Goal: Task Accomplishment & Management: Manage account settings

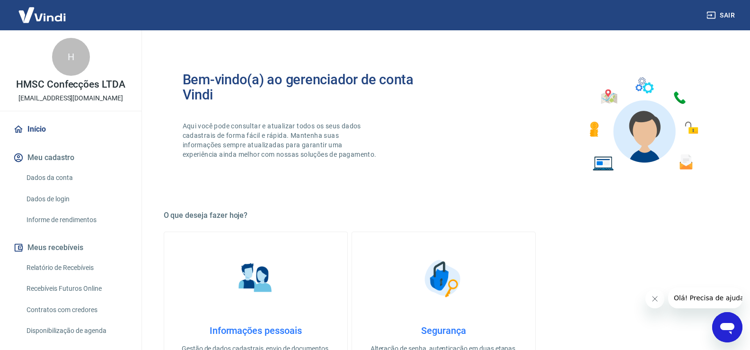
scroll to position [47, 0]
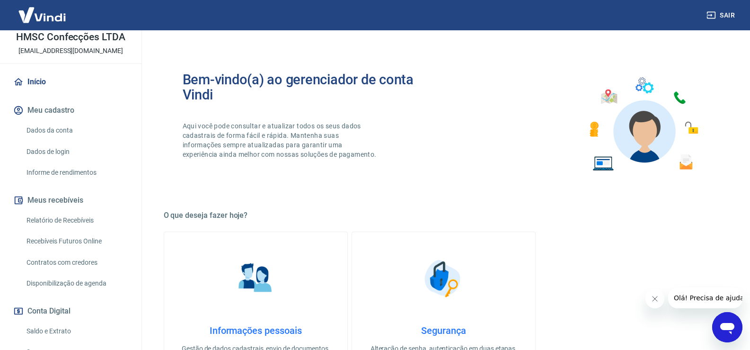
click at [85, 220] on link "Relatório de Recebíveis" at bounding box center [76, 220] width 107 height 19
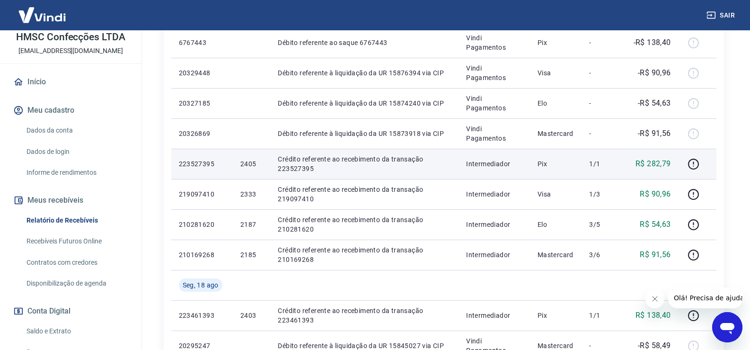
scroll to position [472, 0]
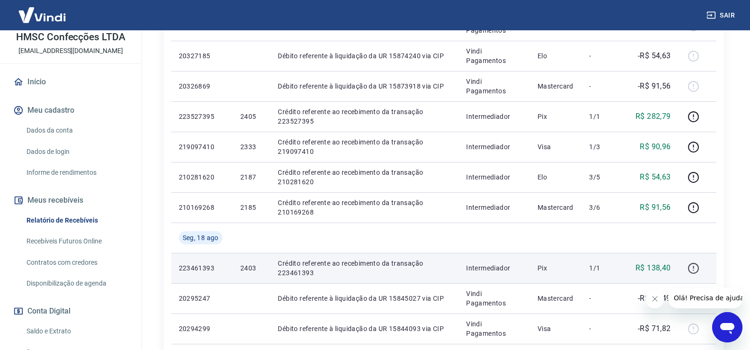
click at [695, 269] on icon "button" at bounding box center [693, 268] width 12 height 12
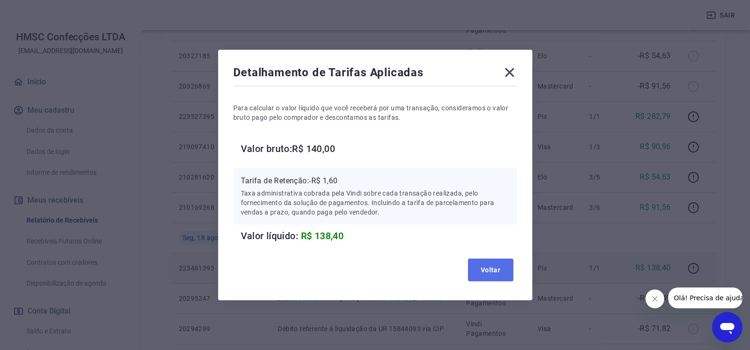
click at [500, 272] on button "Voltar" at bounding box center [490, 269] width 45 height 23
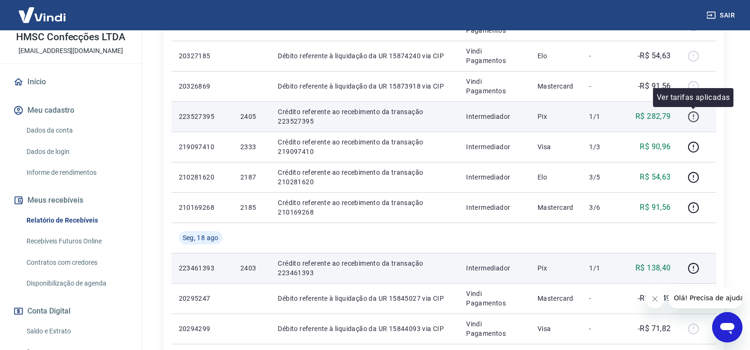
click at [700, 117] on button "button" at bounding box center [693, 116] width 15 height 15
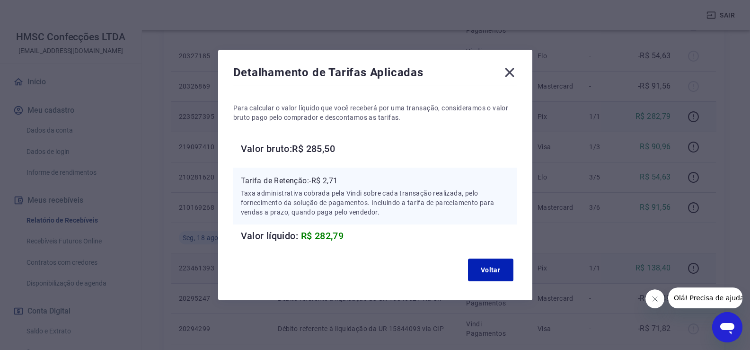
click at [516, 70] on icon at bounding box center [509, 72] width 15 height 15
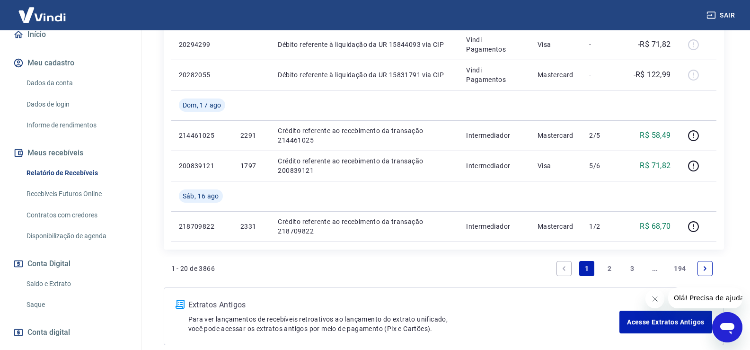
scroll to position [142, 0]
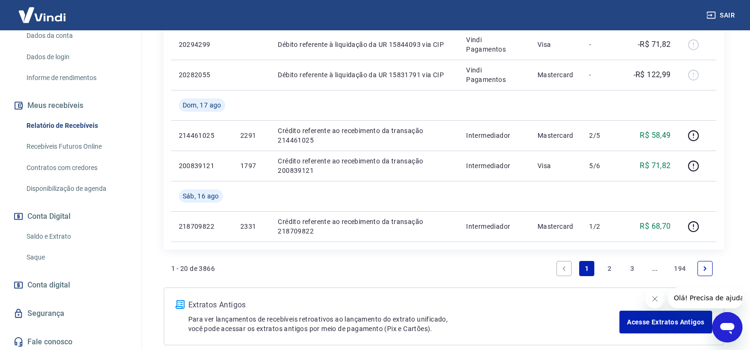
click at [70, 231] on link "Saldo e Extrato" at bounding box center [76, 236] width 107 height 19
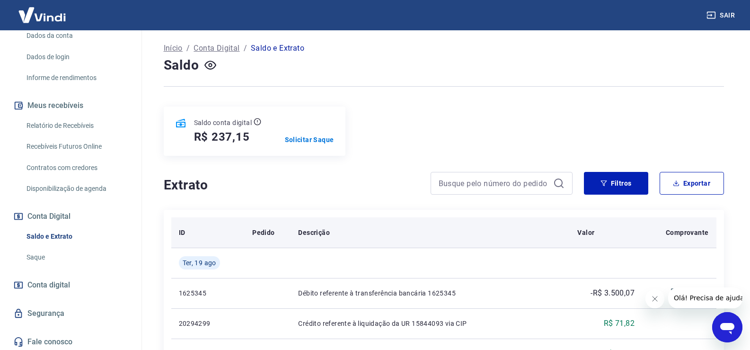
scroll to position [95, 0]
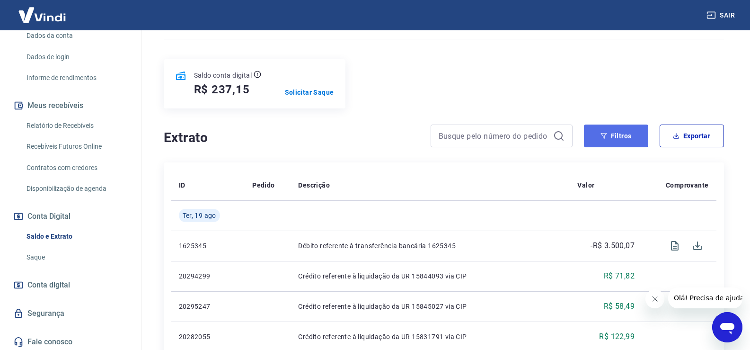
click at [622, 139] on button "Filtros" at bounding box center [616, 135] width 64 height 23
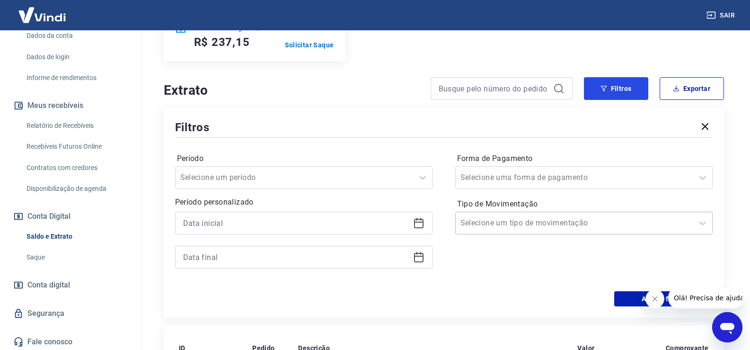
scroll to position [189, 0]
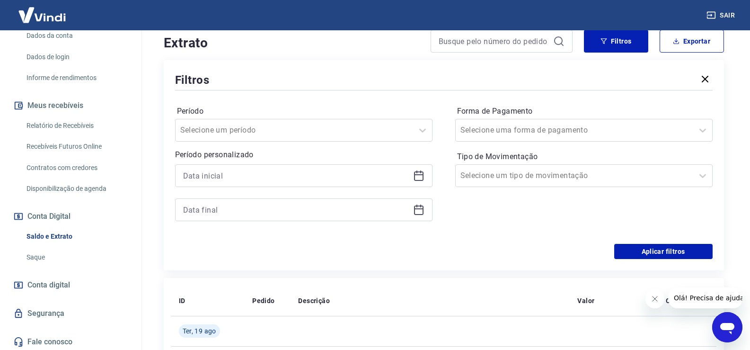
click at [414, 179] on icon at bounding box center [418, 175] width 9 height 9
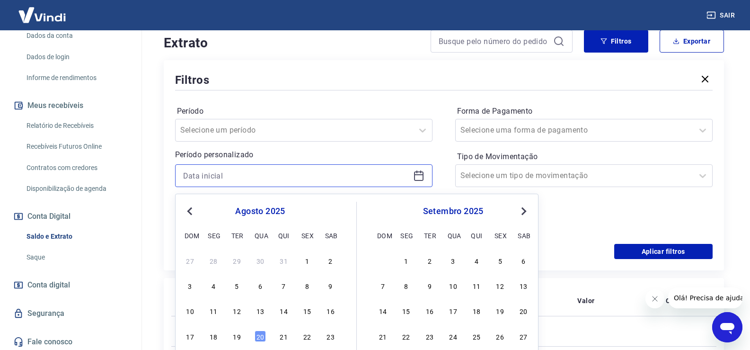
scroll to position [237, 0]
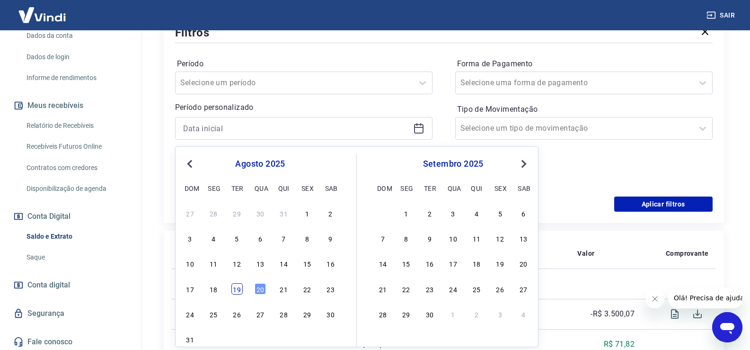
click at [239, 293] on div "19" at bounding box center [236, 288] width 11 height 11
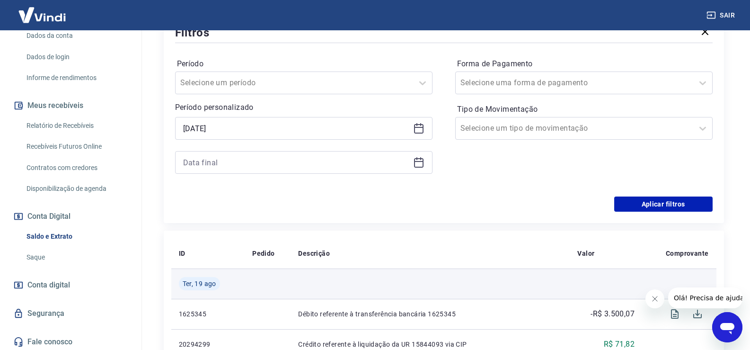
click at [196, 292] on td "Ter, 19 ago" at bounding box center [208, 283] width 74 height 30
click at [205, 288] on span "Ter, 19 ago" at bounding box center [200, 283] width 34 height 9
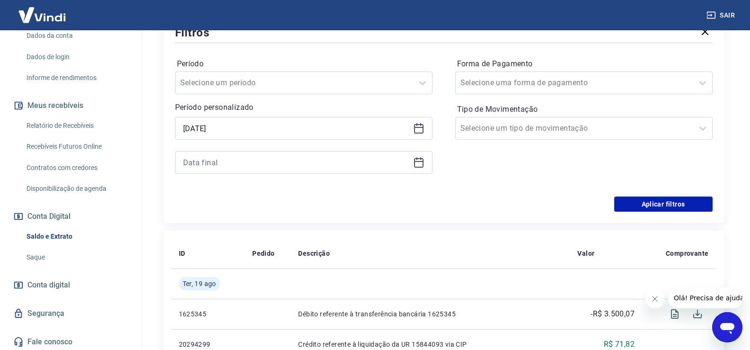
click at [421, 131] on icon at bounding box center [418, 128] width 11 height 11
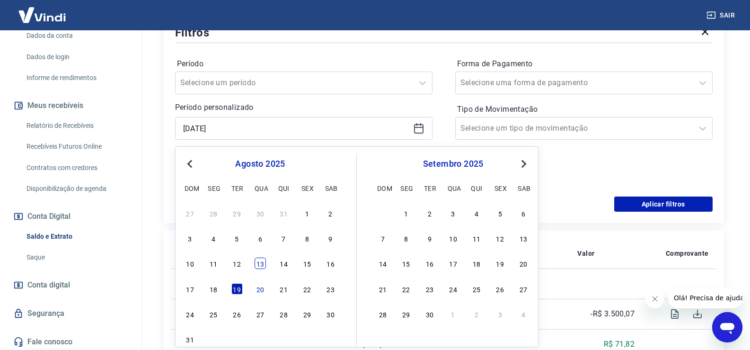
click at [262, 261] on div "13" at bounding box center [259, 262] width 11 height 11
type input "[DATE]"
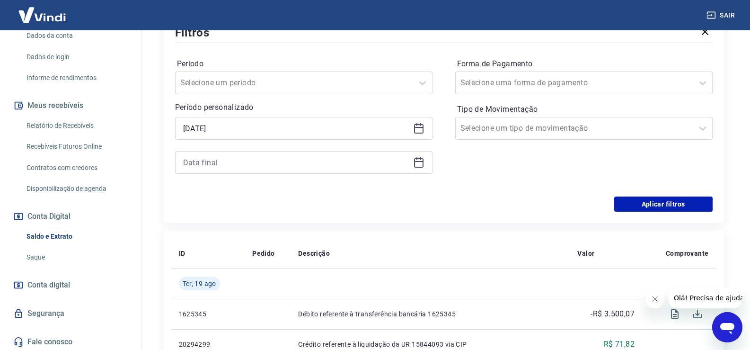
click at [423, 167] on icon at bounding box center [418, 162] width 9 height 9
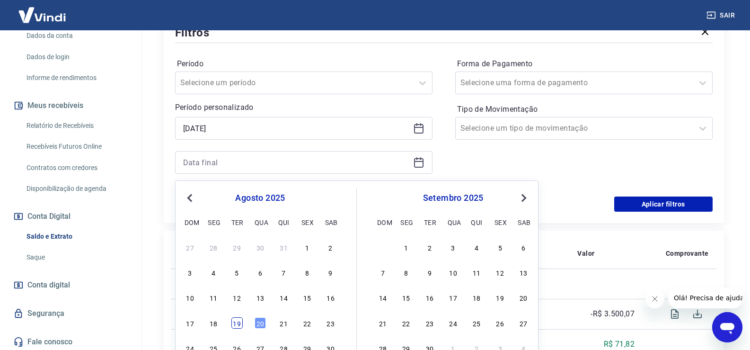
click at [239, 325] on div "19" at bounding box center [236, 322] width 11 height 11
type input "[DATE]"
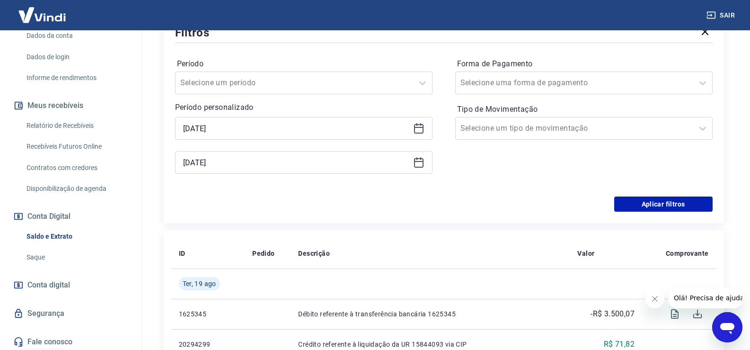
click at [463, 181] on div "Forma de Pagamento Selecione uma forma de pagamento Tipo de Movimentação Seleci…" at bounding box center [583, 120] width 257 height 129
click at [679, 206] on button "Aplicar filtros" at bounding box center [663, 203] width 98 height 15
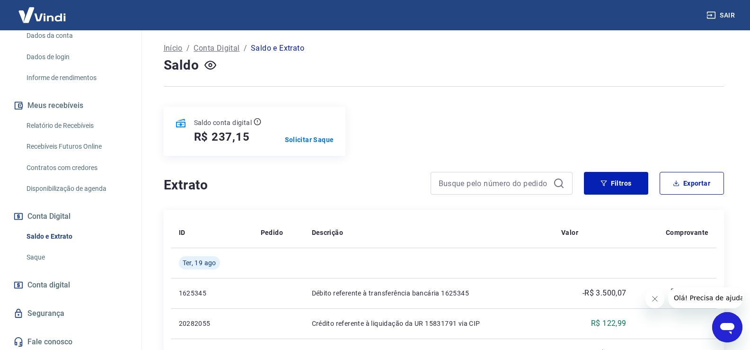
scroll to position [189, 0]
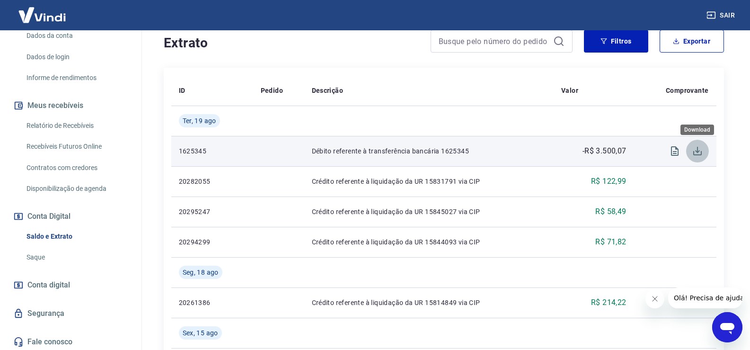
click at [694, 154] on icon "Download" at bounding box center [697, 150] width 11 height 11
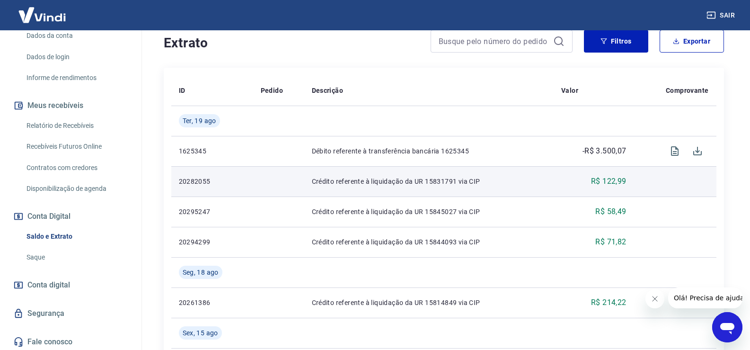
drag, startPoint x: 670, startPoint y: 225, endPoint x: 668, endPoint y: 194, distance: 31.3
click at [670, 218] on td at bounding box center [675, 211] width 82 height 30
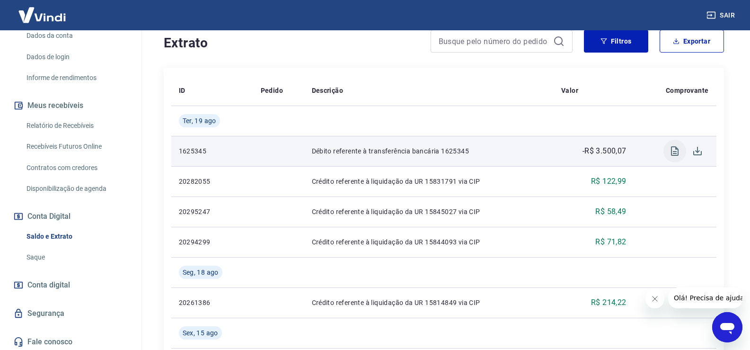
click at [671, 151] on icon "Visualizar" at bounding box center [675, 150] width 8 height 9
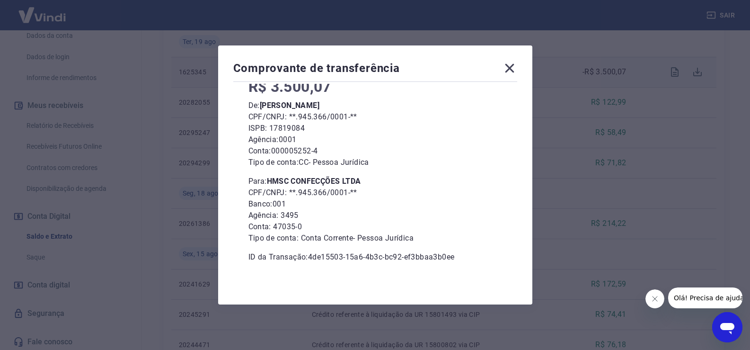
scroll to position [221, 0]
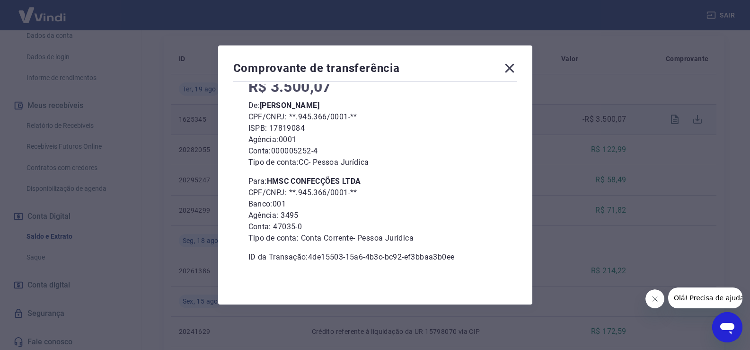
click at [513, 70] on icon at bounding box center [509, 68] width 15 height 15
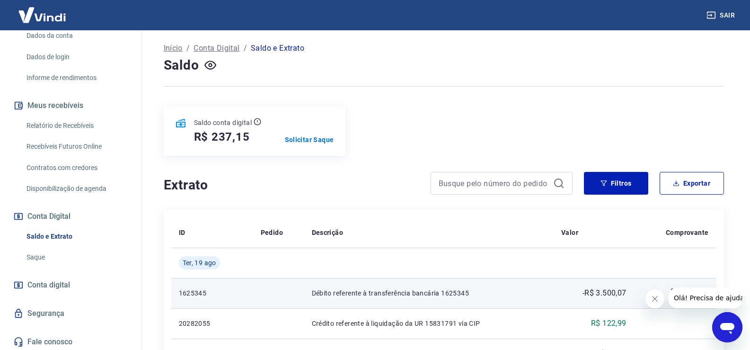
scroll to position [142, 0]
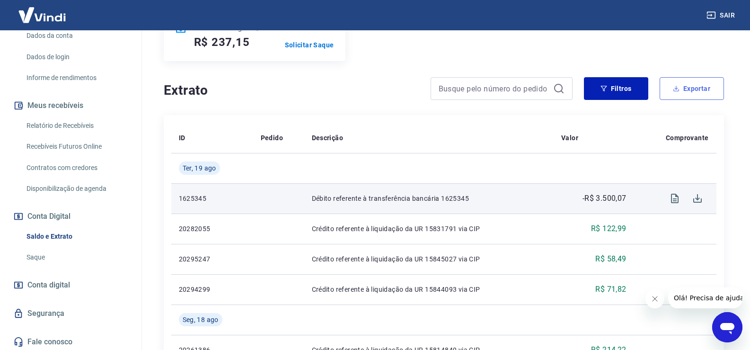
click at [710, 92] on button "Exportar" at bounding box center [691, 88] width 64 height 23
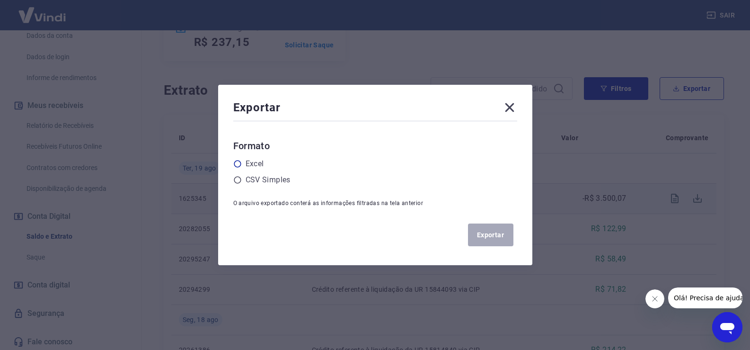
click at [246, 165] on div "Excel" at bounding box center [375, 163] width 284 height 11
click at [241, 164] on icon at bounding box center [237, 163] width 9 height 9
click at [0, 0] on input "radio" at bounding box center [0, 0] width 0 height 0
click at [499, 232] on button "Exportar" at bounding box center [490, 234] width 45 height 23
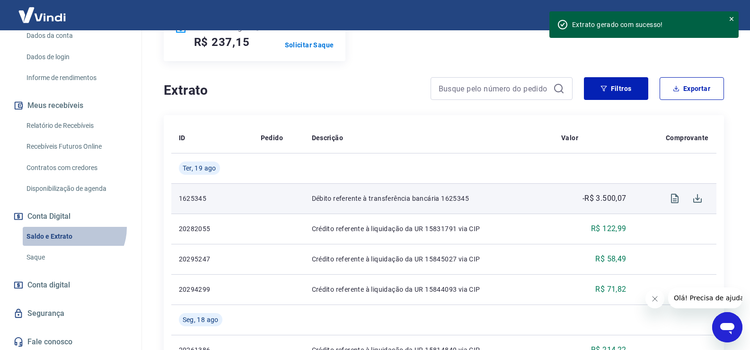
click at [72, 228] on link "Saldo e Extrato" at bounding box center [76, 236] width 107 height 19
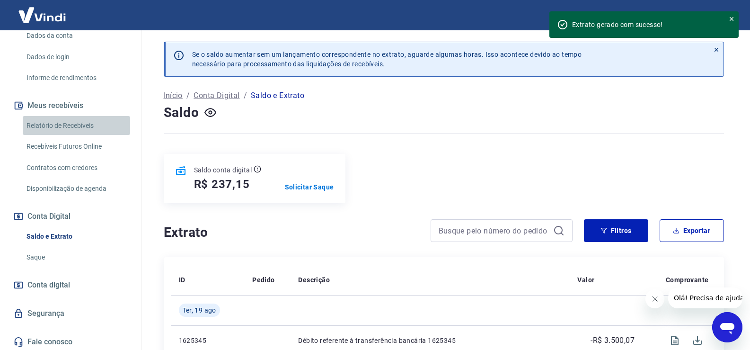
click at [84, 124] on link "Relatório de Recebíveis" at bounding box center [76, 125] width 107 height 19
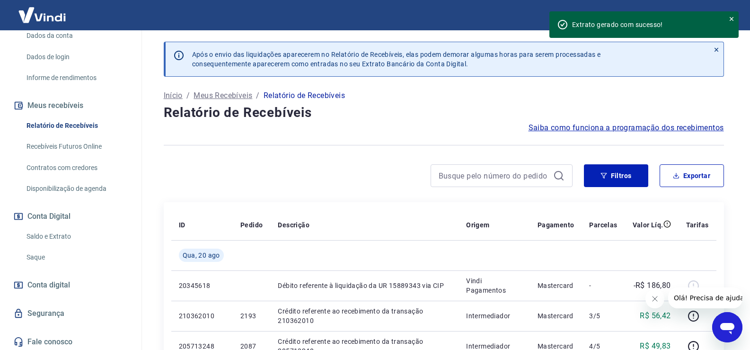
click at [351, 193] on div "Filtros Exportar" at bounding box center [444, 179] width 560 height 30
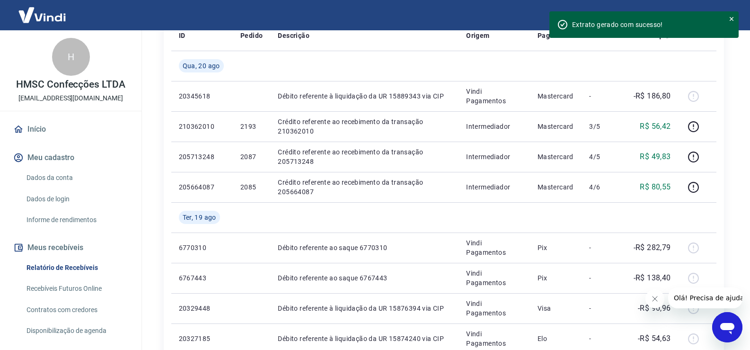
scroll to position [47, 0]
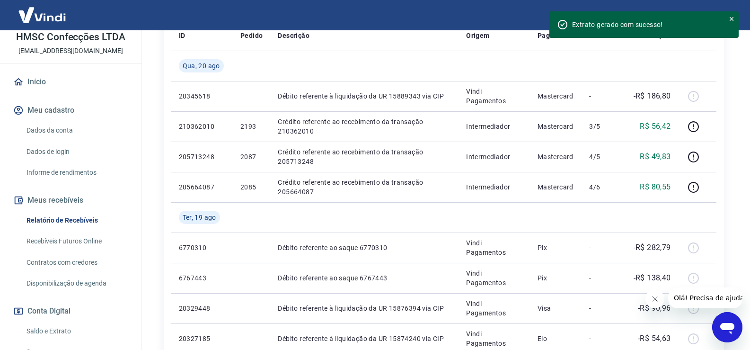
click at [70, 328] on link "Saldo e Extrato" at bounding box center [76, 330] width 107 height 19
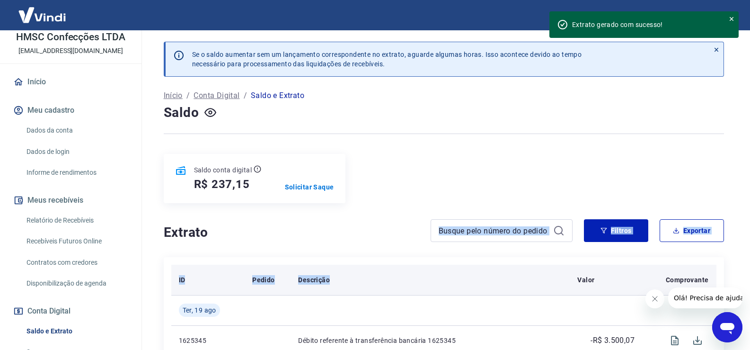
click at [492, 276] on th "Descrição" at bounding box center [429, 279] width 279 height 30
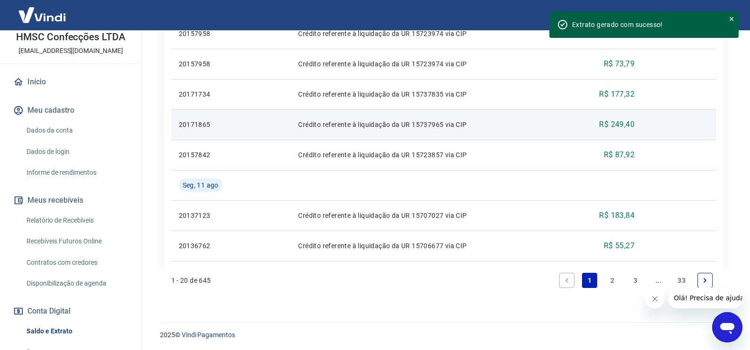
scroll to position [855, 0]
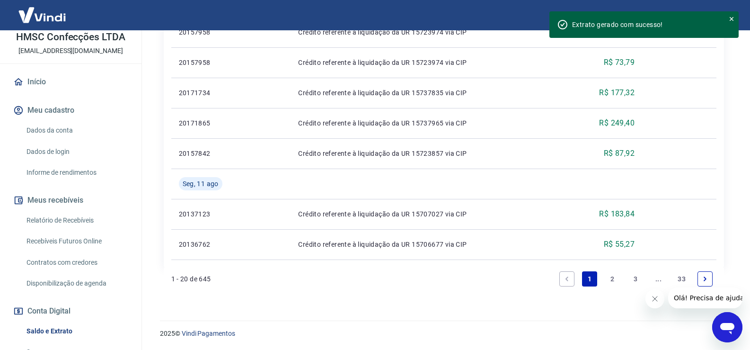
click at [612, 276] on link "2" at bounding box center [612, 278] width 15 height 15
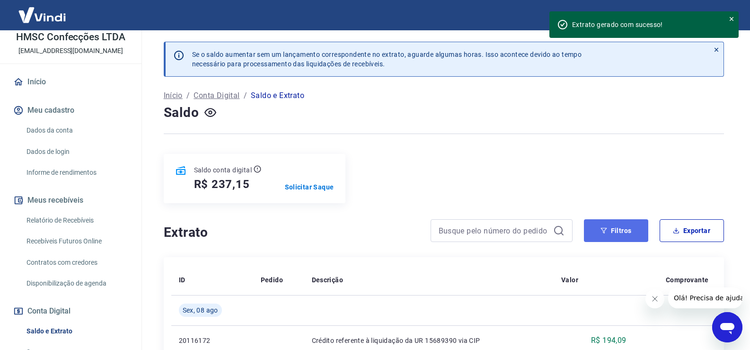
click at [613, 236] on button "Filtros" at bounding box center [616, 230] width 64 height 23
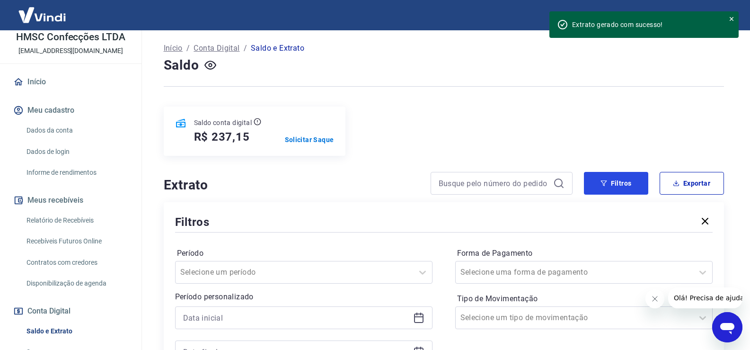
scroll to position [142, 0]
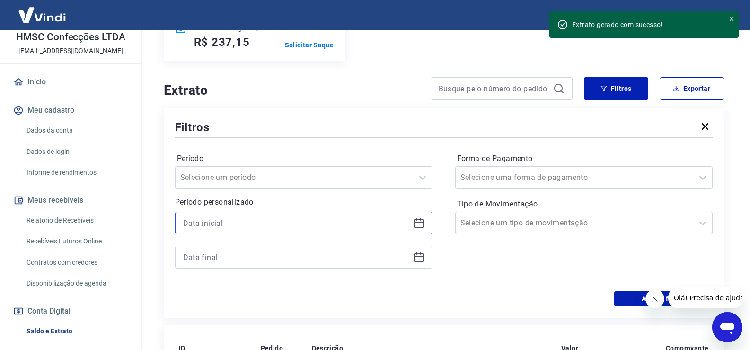
click at [273, 220] on input at bounding box center [296, 223] width 226 height 14
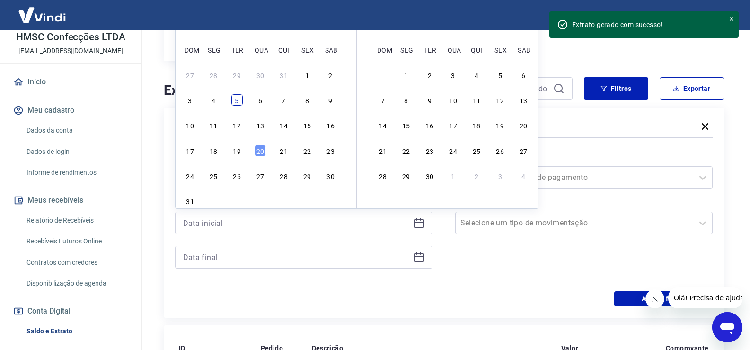
click at [236, 102] on div "5" at bounding box center [236, 99] width 11 height 11
type input "[DATE]"
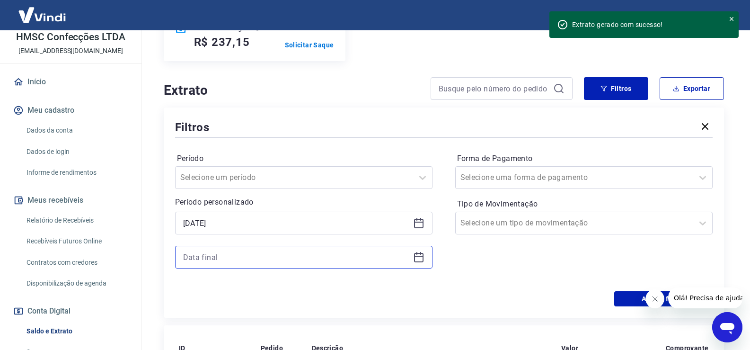
click at [284, 259] on input at bounding box center [296, 257] width 226 height 14
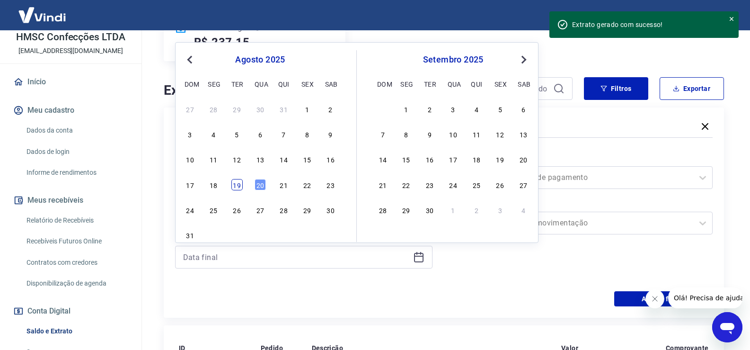
click at [235, 186] on div "19" at bounding box center [236, 184] width 11 height 11
type input "[DATE]"
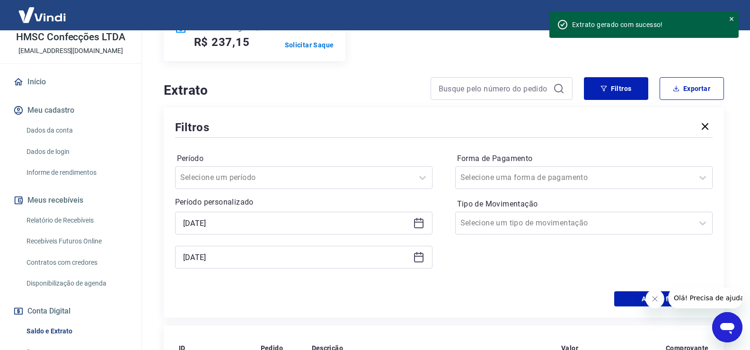
click at [423, 263] on icon at bounding box center [418, 256] width 11 height 11
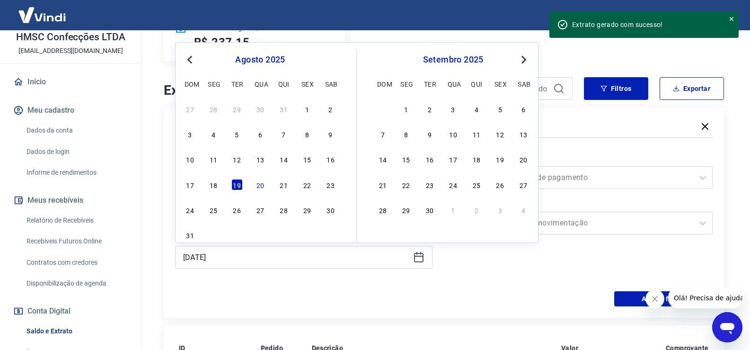
click at [471, 269] on div "Forma de Pagamento Selecione uma forma de pagamento Tipo de Movimentação Seleci…" at bounding box center [583, 215] width 257 height 129
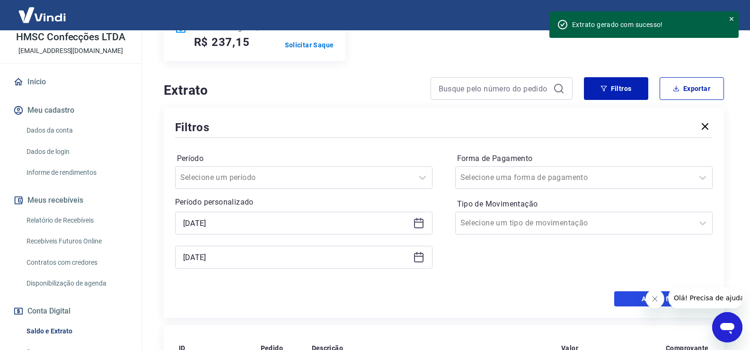
drag, startPoint x: 622, startPoint y: 301, endPoint x: 601, endPoint y: 276, distance: 32.6
click at [622, 301] on button "Aplicar filtros" at bounding box center [663, 298] width 98 height 15
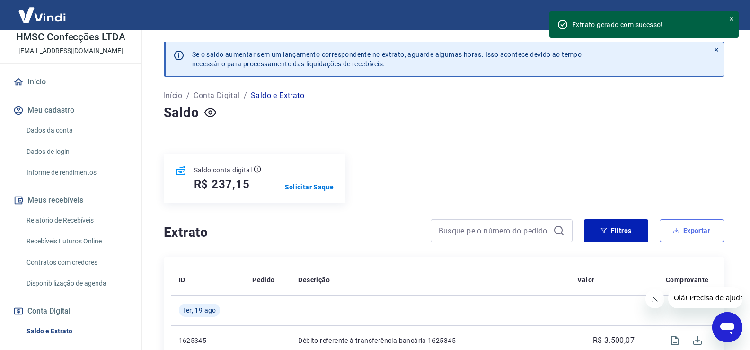
click at [715, 232] on button "Exportar" at bounding box center [691, 230] width 64 height 23
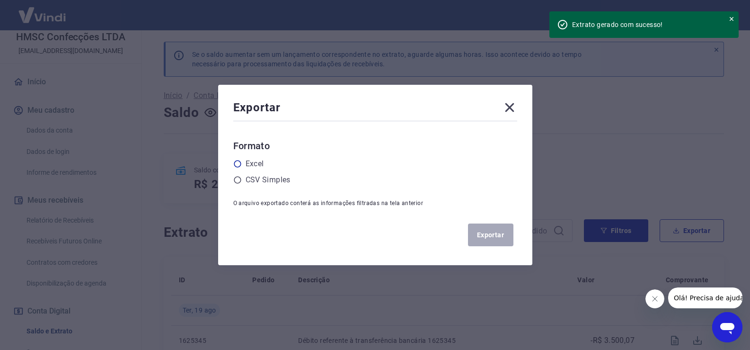
click at [242, 165] on icon at bounding box center [237, 163] width 9 height 9
click at [0, 0] on input "radio" at bounding box center [0, 0] width 0 height 0
click at [482, 237] on button "Exportar" at bounding box center [490, 234] width 45 height 23
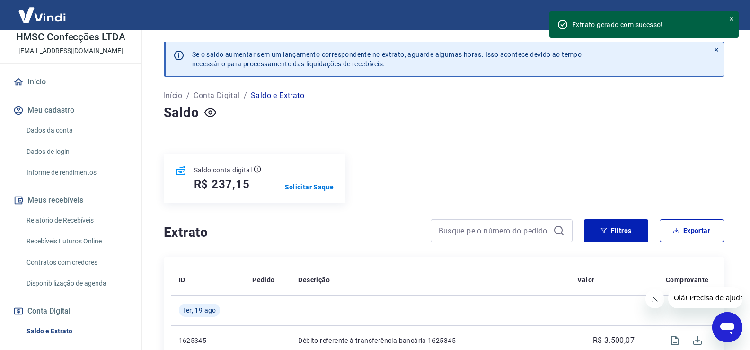
drag, startPoint x: 667, startPoint y: 120, endPoint x: 659, endPoint y: 120, distance: 8.1
click at [667, 120] on div "Saldo" at bounding box center [444, 112] width 560 height 19
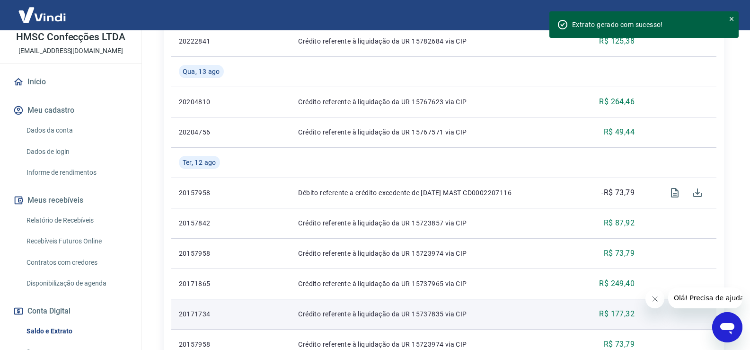
scroll to position [855, 0]
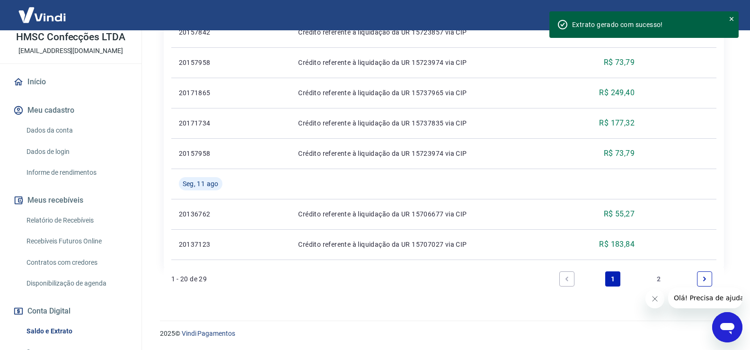
click at [660, 280] on link "2" at bounding box center [658, 278] width 15 height 15
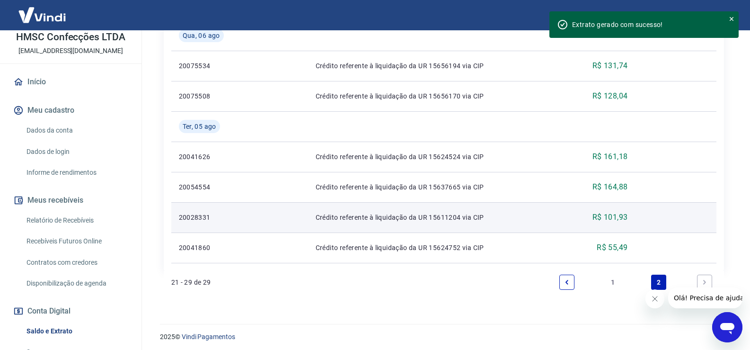
scroll to position [431, 0]
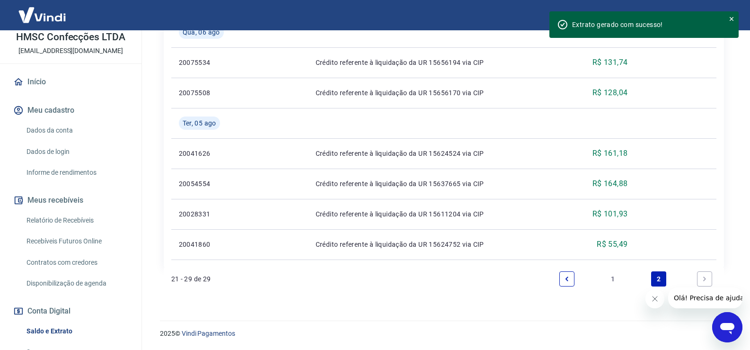
drag, startPoint x: 488, startPoint y: 280, endPoint x: 490, endPoint y: 272, distance: 7.7
click at [488, 275] on div "21 - 29 de 29 1 2" at bounding box center [443, 278] width 545 height 23
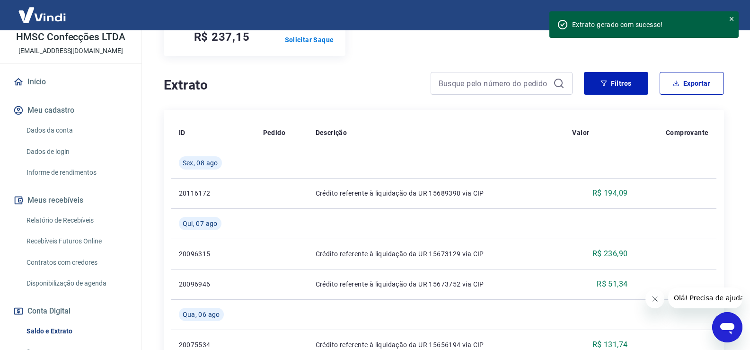
scroll to position [0, 0]
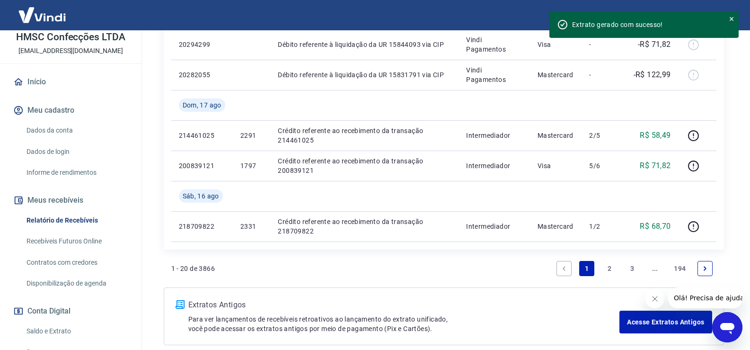
scroll to position [95, 0]
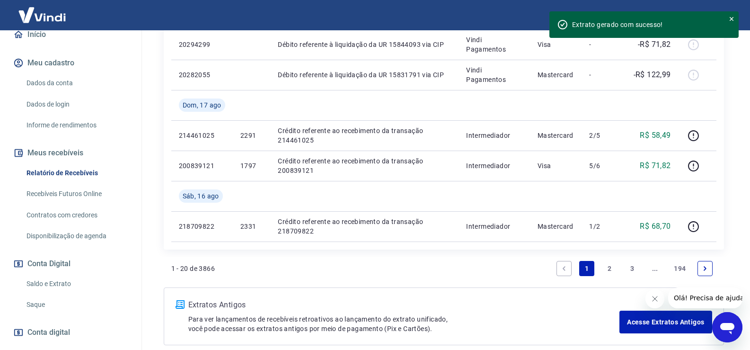
click at [66, 280] on link "Saldo e Extrato" at bounding box center [76, 283] width 107 height 19
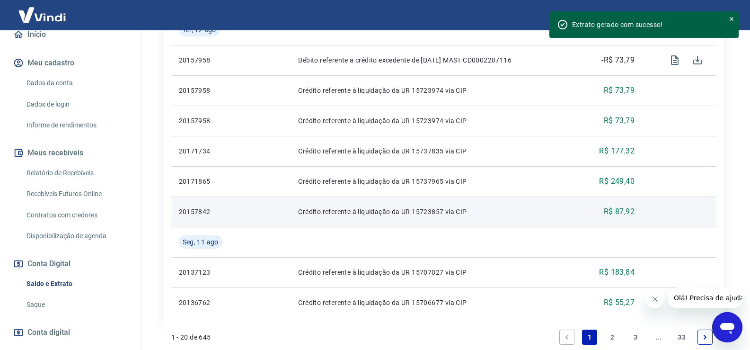
scroll to position [842, 0]
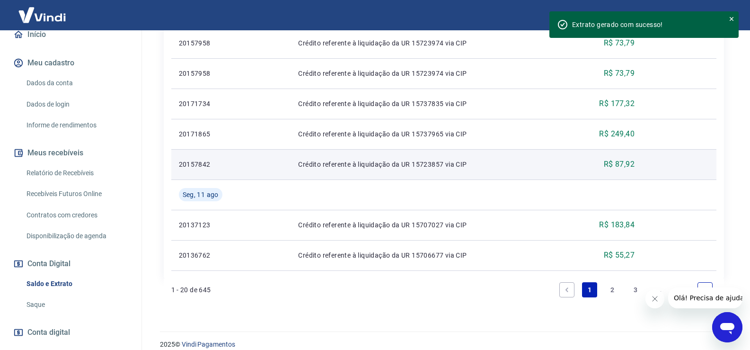
click at [497, 163] on p "Crédito referente à liquidação da UR 15723857 via CIP" at bounding box center [430, 163] width 264 height 9
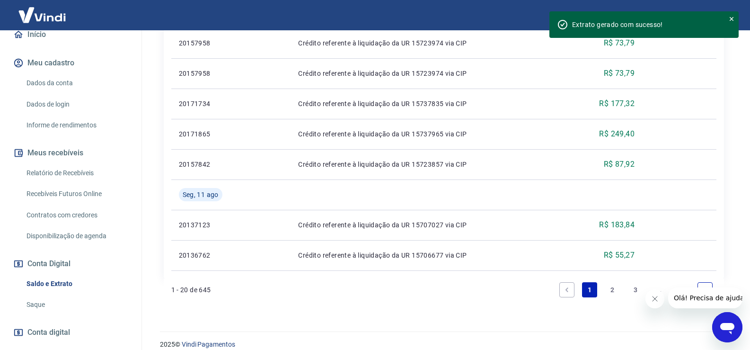
click at [614, 287] on link "2" at bounding box center [612, 289] width 15 height 15
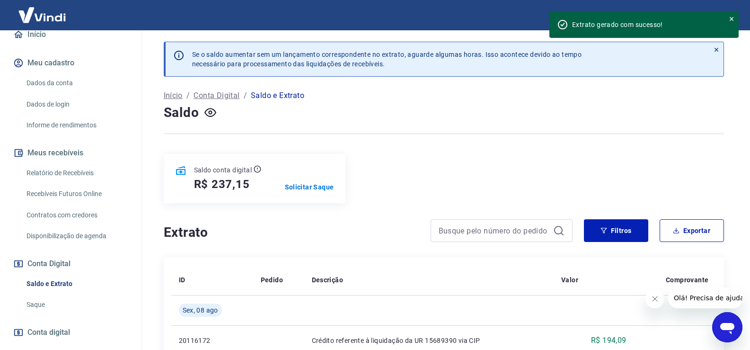
click at [465, 166] on div "Saldo conta digital R$ 237,15 Solicitar Saque" at bounding box center [444, 178] width 560 height 49
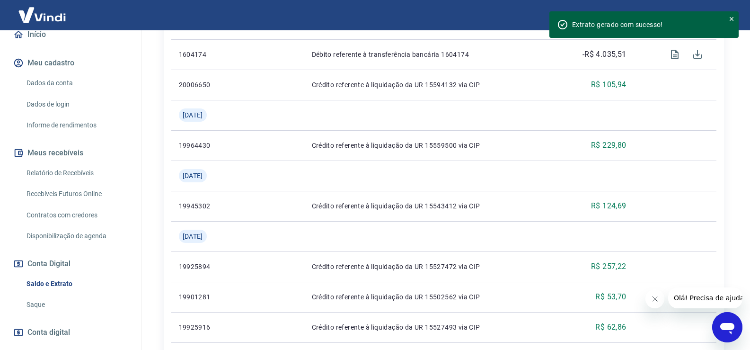
scroll to position [915, 0]
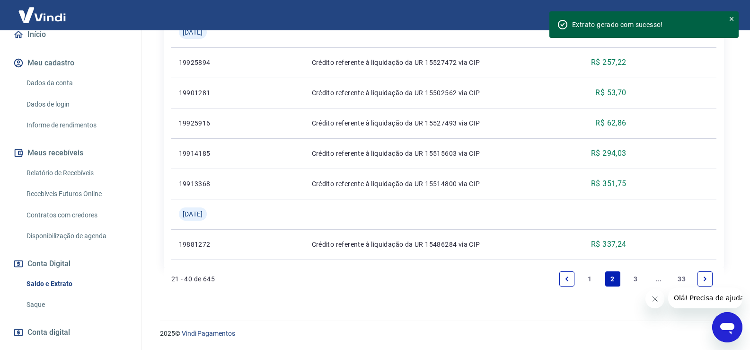
click at [588, 280] on link "1" at bounding box center [589, 278] width 15 height 15
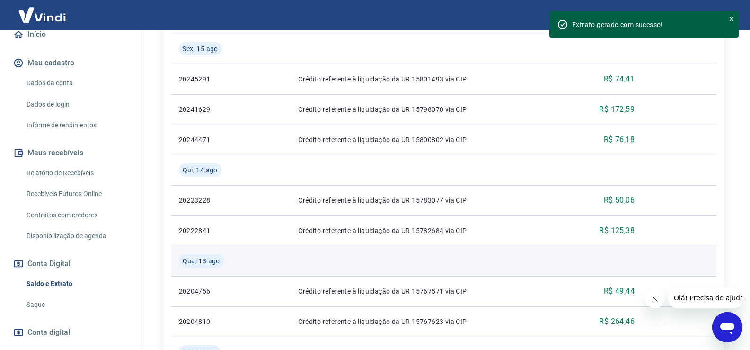
scroll to position [568, 0]
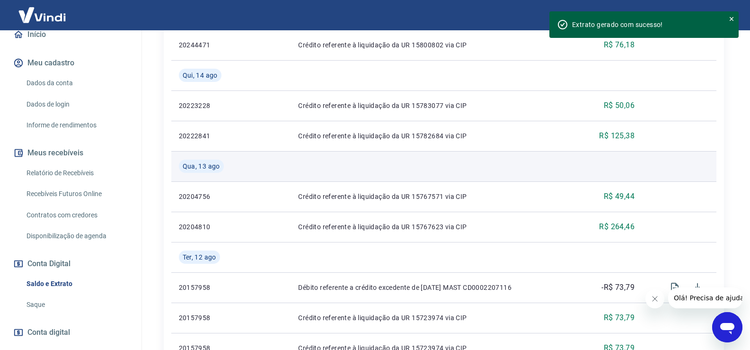
click at [554, 169] on td at bounding box center [429, 166] width 279 height 30
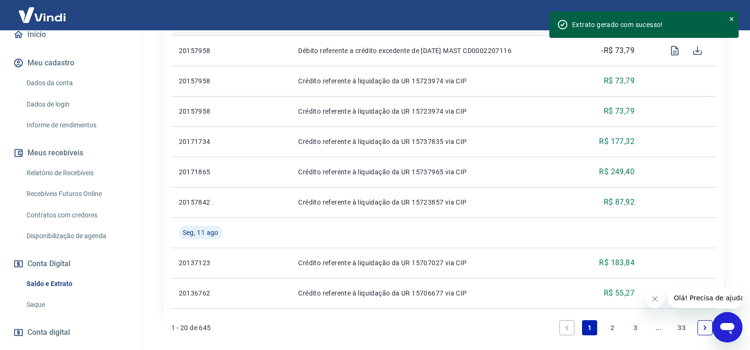
scroll to position [851, 0]
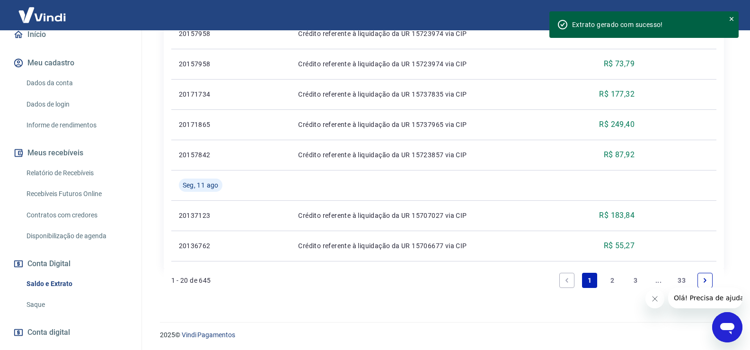
click at [614, 277] on link "2" at bounding box center [612, 279] width 15 height 15
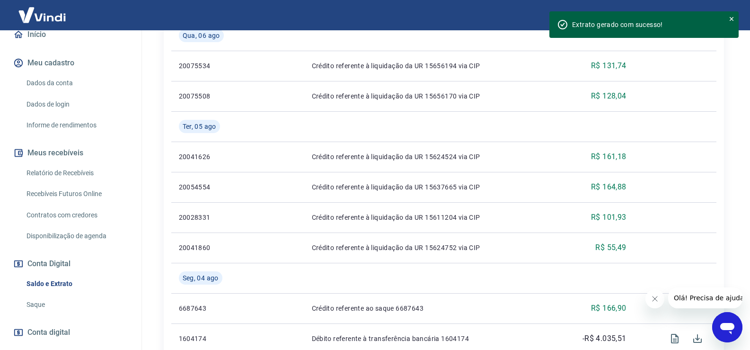
scroll to position [473, 0]
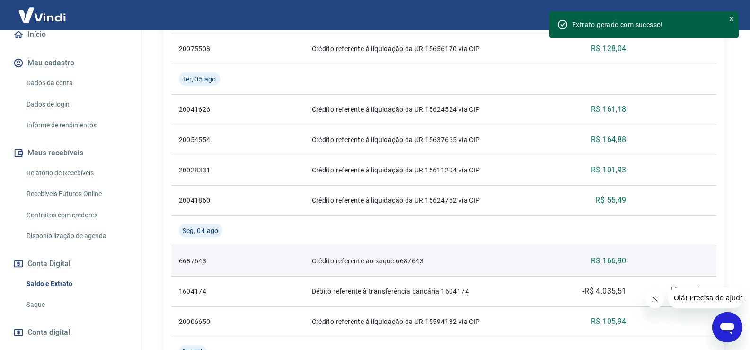
drag, startPoint x: 593, startPoint y: 263, endPoint x: 608, endPoint y: 262, distance: 15.6
click at [595, 262] on p "R$ 166,90" at bounding box center [608, 260] width 35 height 11
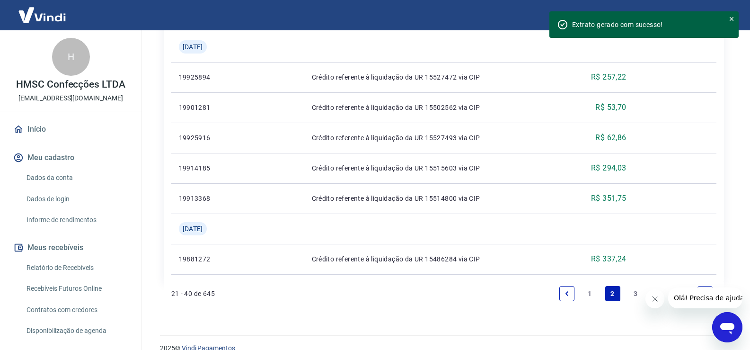
scroll to position [915, 0]
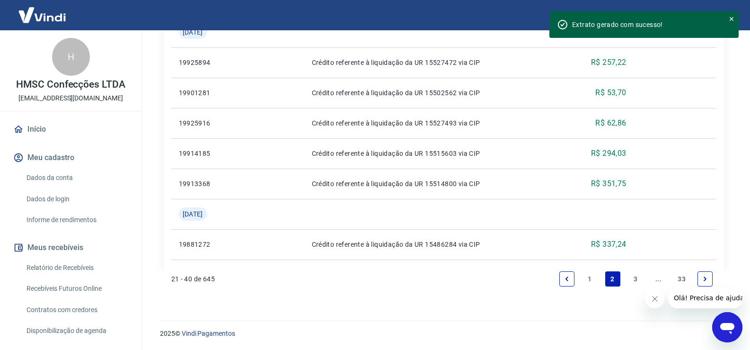
click at [587, 277] on link "1" at bounding box center [589, 278] width 15 height 15
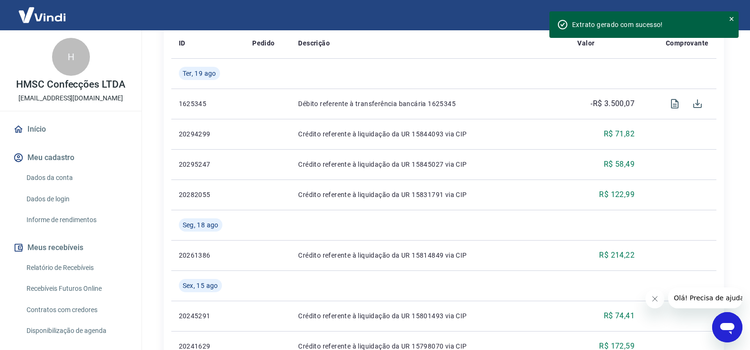
scroll to position [189, 0]
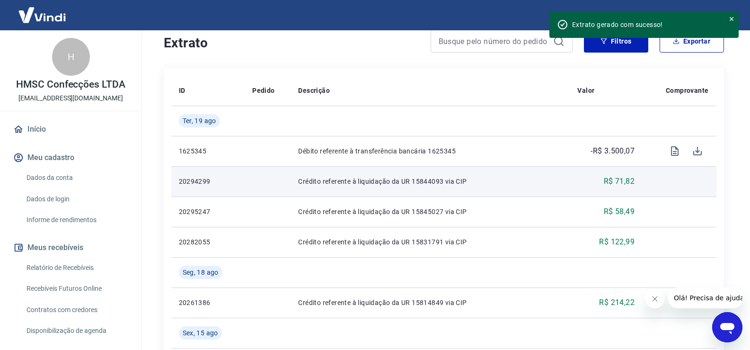
click at [621, 182] on p "R$ 71,82" at bounding box center [619, 180] width 31 height 11
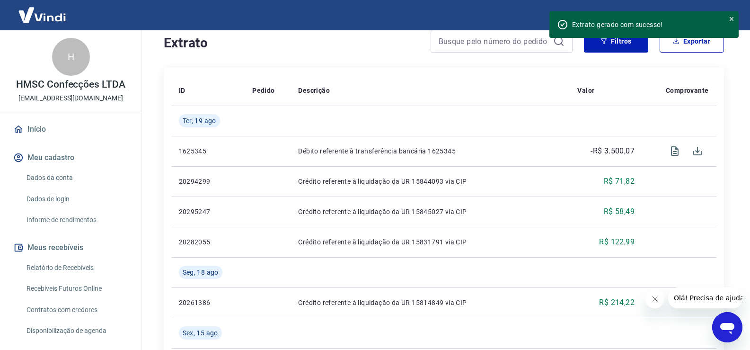
click at [72, 266] on link "Relatório de Recebíveis" at bounding box center [76, 267] width 107 height 19
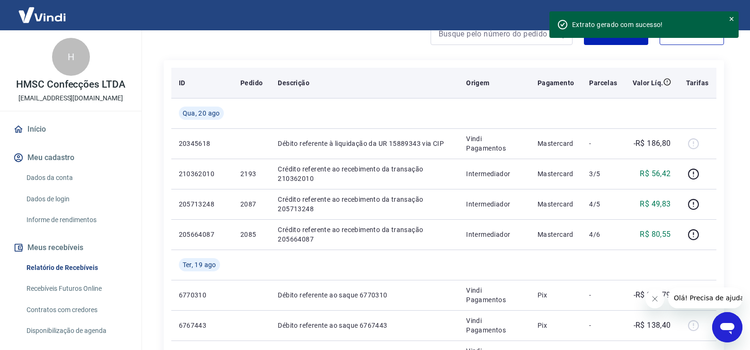
scroll to position [189, 0]
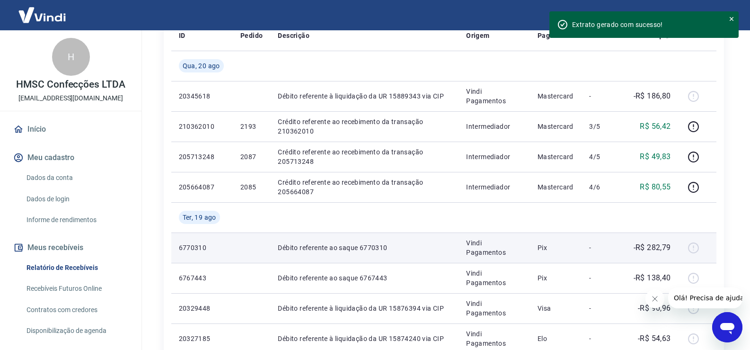
click at [622, 256] on td "-" at bounding box center [602, 247] width 43 height 30
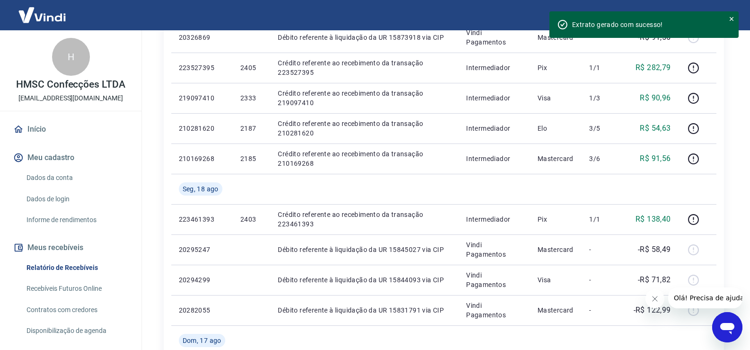
scroll to position [803, 0]
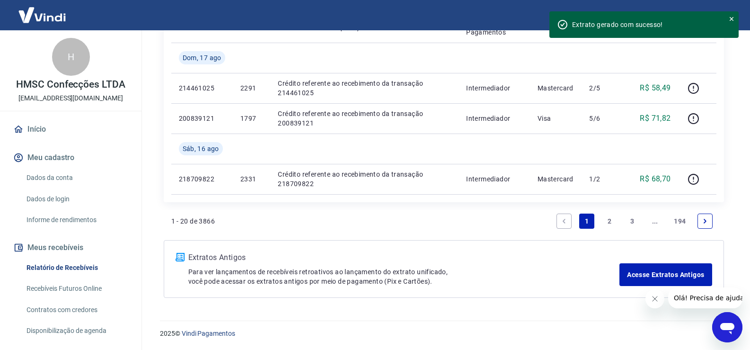
click at [609, 219] on link "2" at bounding box center [609, 220] width 15 height 15
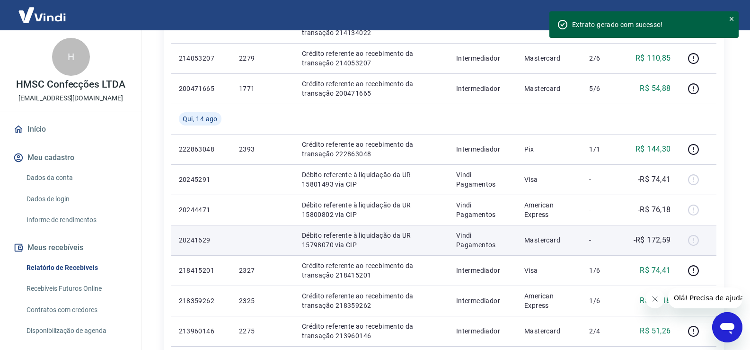
scroll to position [710, 0]
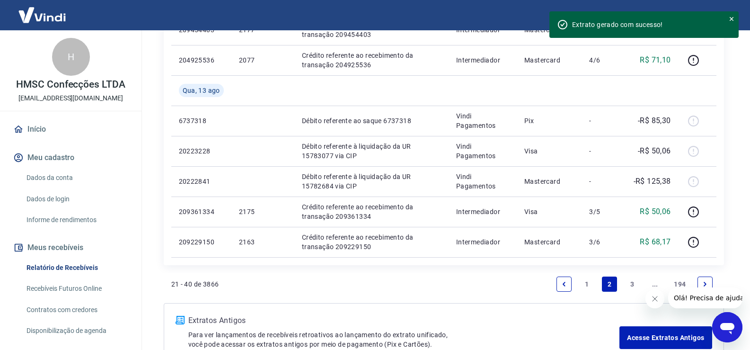
click at [632, 279] on link "3" at bounding box center [631, 283] width 15 height 15
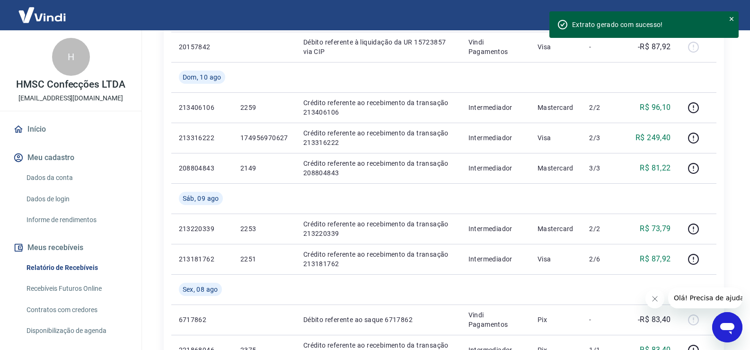
scroll to position [833, 0]
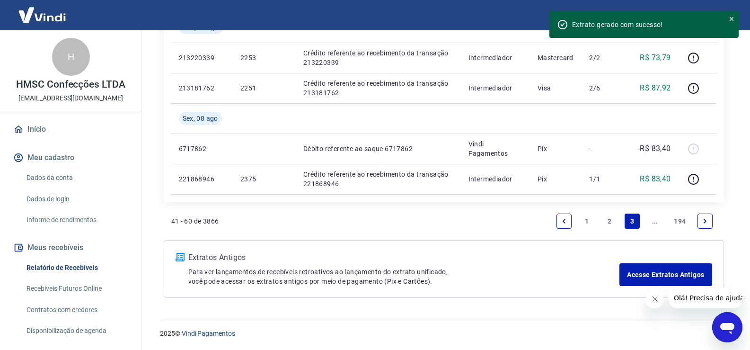
click at [702, 223] on icon "Next page" at bounding box center [705, 221] width 7 height 7
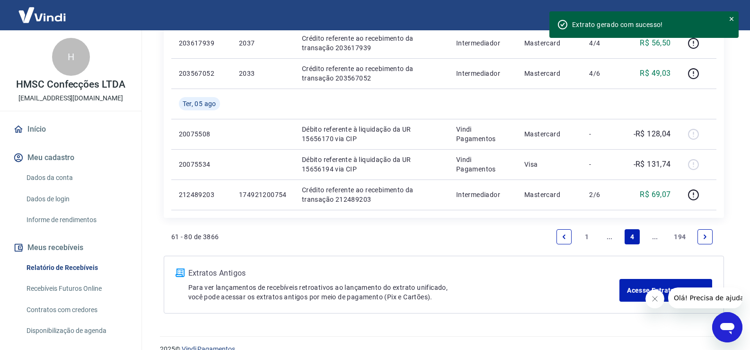
scroll to position [772, 0]
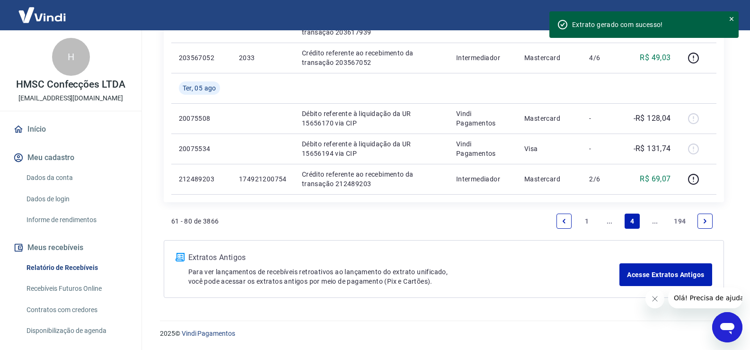
click at [705, 219] on icon "Next page" at bounding box center [705, 221] width 7 height 7
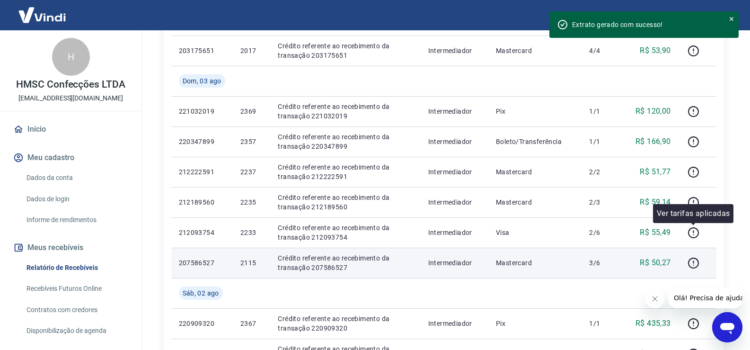
scroll to position [803, 0]
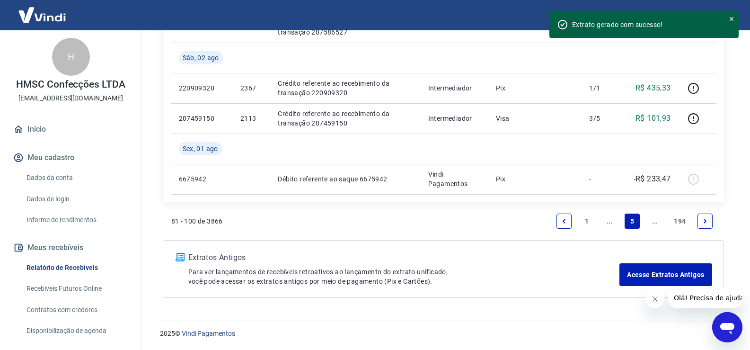
click at [708, 222] on link "Next page" at bounding box center [704, 220] width 15 height 15
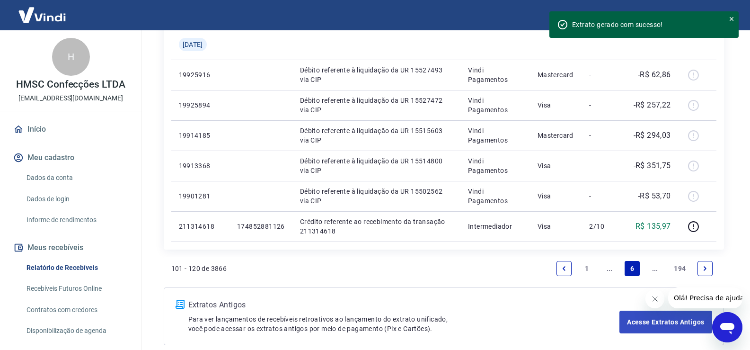
scroll to position [803, 0]
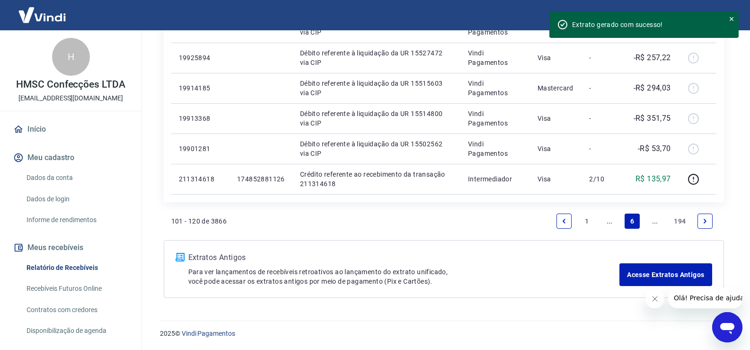
drag, startPoint x: 567, startPoint y: 222, endPoint x: 644, endPoint y: 272, distance: 92.0
click at [567, 221] on icon "Previous page" at bounding box center [564, 221] width 7 height 7
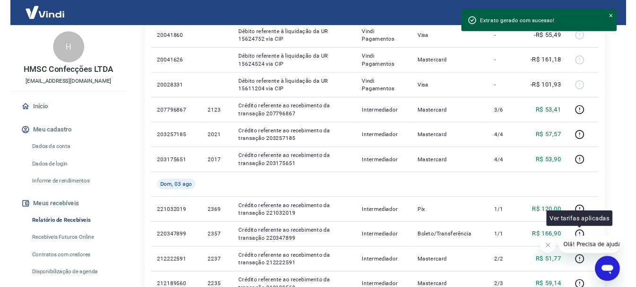
scroll to position [377, 0]
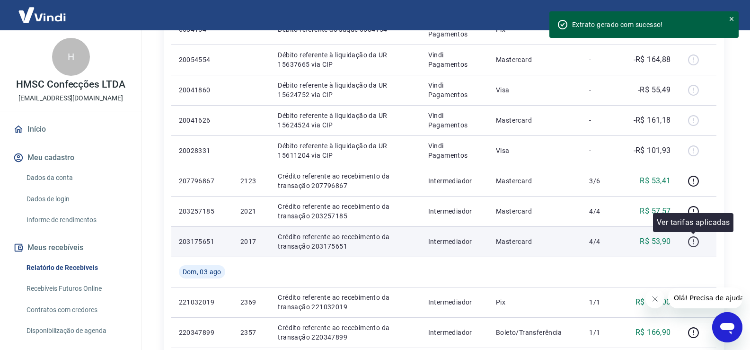
click at [695, 240] on icon "button" at bounding box center [693, 242] width 12 height 12
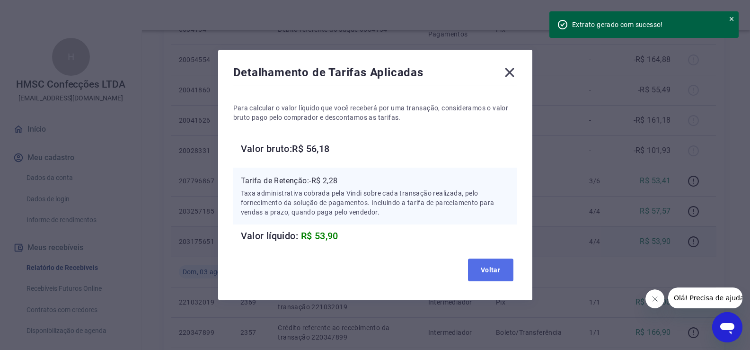
click at [485, 271] on button "Voltar" at bounding box center [490, 269] width 45 height 23
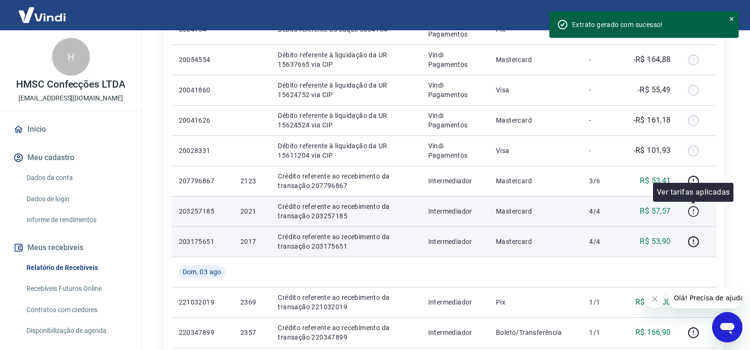
click at [688, 208] on icon "button" at bounding box center [693, 211] width 12 height 12
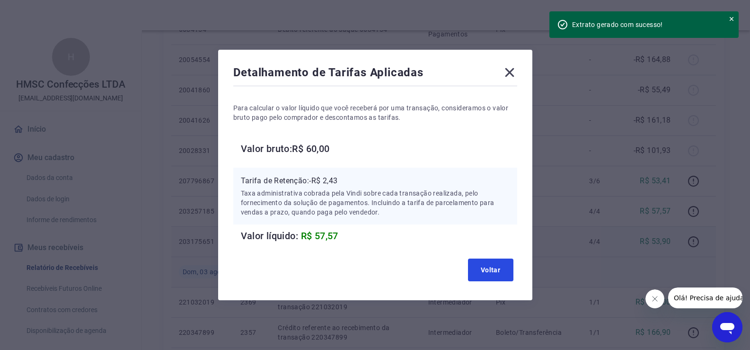
click at [481, 275] on button "Voltar" at bounding box center [490, 269] width 45 height 23
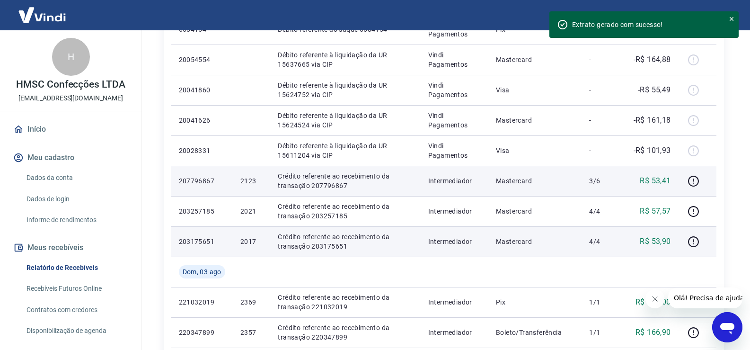
click at [702, 180] on div at bounding box center [697, 180] width 23 height 15
click at [695, 181] on icon "button" at bounding box center [693, 181] width 12 height 12
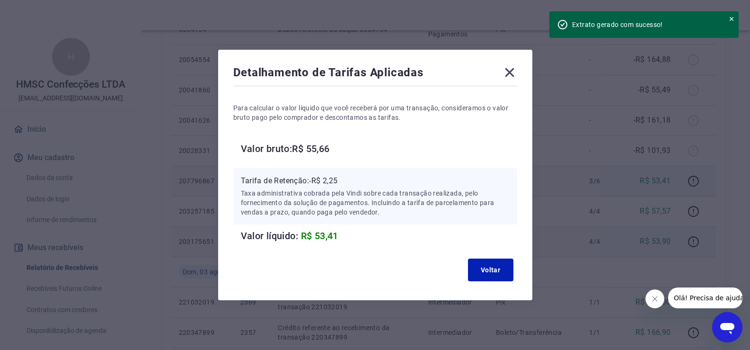
click at [517, 72] on icon at bounding box center [509, 72] width 15 height 15
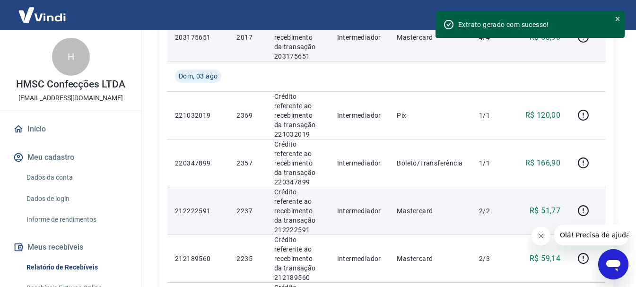
scroll to position [803, 0]
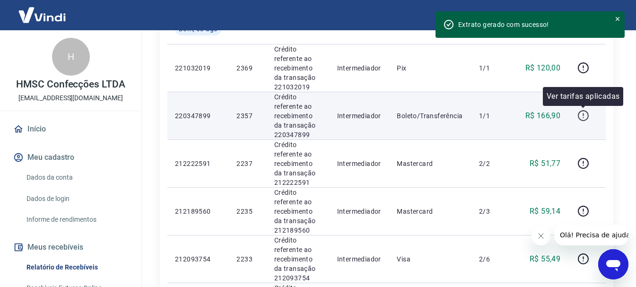
click at [580, 116] on icon "button" at bounding box center [584, 116] width 12 height 12
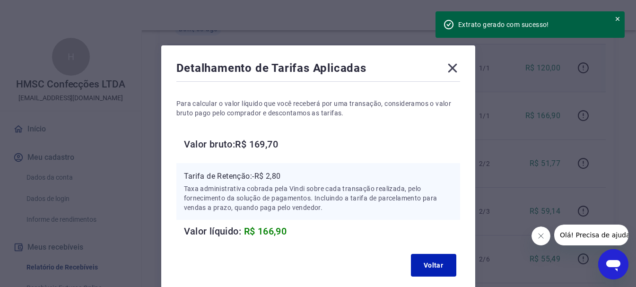
click at [458, 70] on icon at bounding box center [452, 68] width 15 height 15
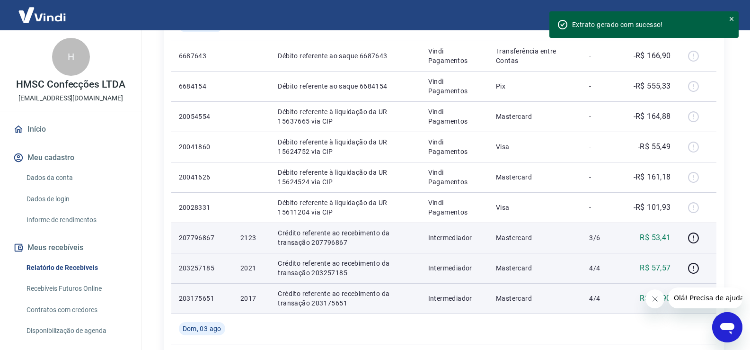
scroll to position [273, 0]
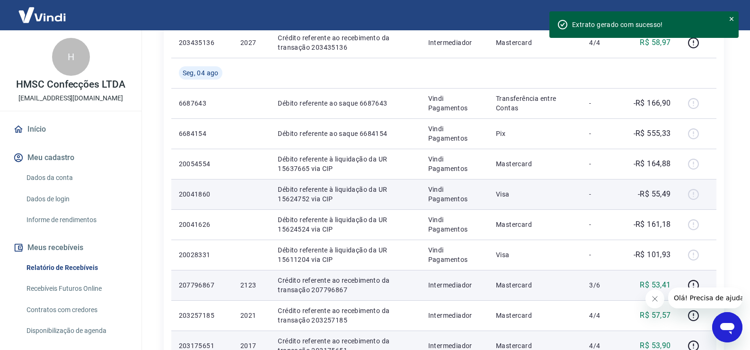
click at [578, 197] on td "Visa" at bounding box center [534, 194] width 93 height 30
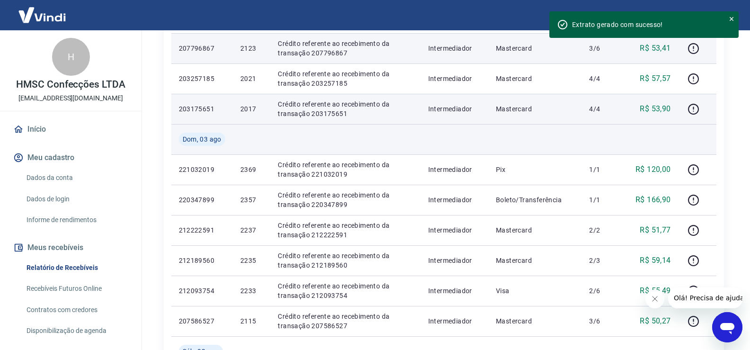
scroll to position [557, 0]
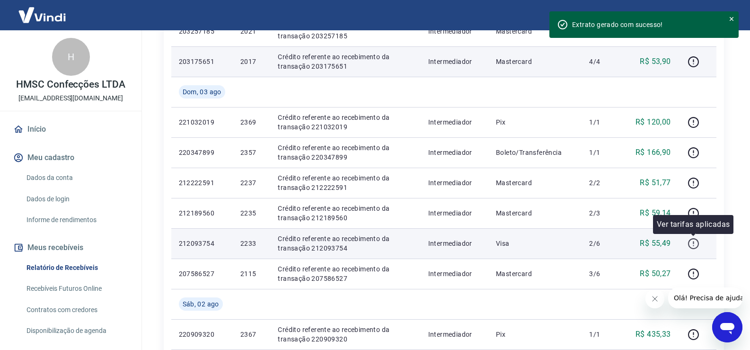
click at [696, 241] on icon "button" at bounding box center [693, 243] width 12 height 12
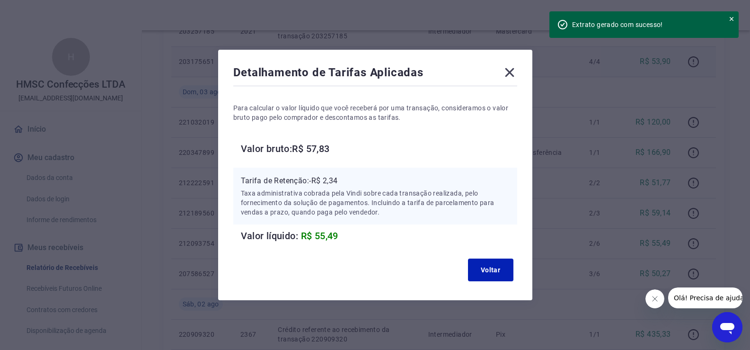
drag, startPoint x: 512, startPoint y: 70, endPoint x: 510, endPoint y: 75, distance: 5.5
click at [512, 70] on icon at bounding box center [509, 72] width 15 height 15
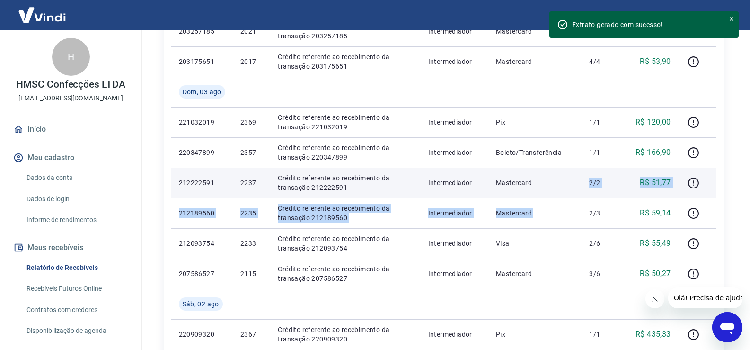
drag, startPoint x: 585, startPoint y: 204, endPoint x: 580, endPoint y: 188, distance: 16.8
click at [580, 188] on tbody "[DATE] 203445316 2029 Crédito referente ao recebimento da transação 203445316 I…" at bounding box center [443, 61] width 545 height 757
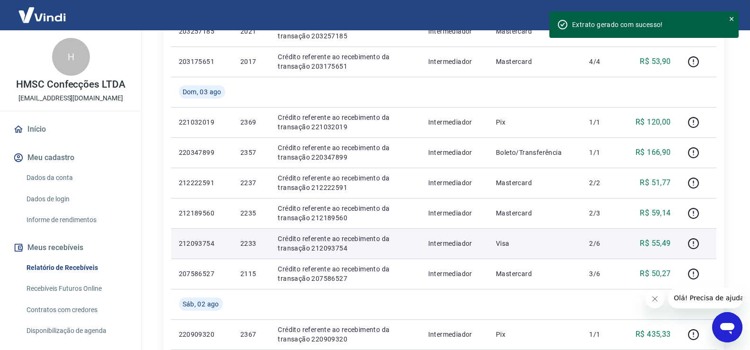
click at [593, 233] on td "2/6" at bounding box center [602, 243] width 43 height 30
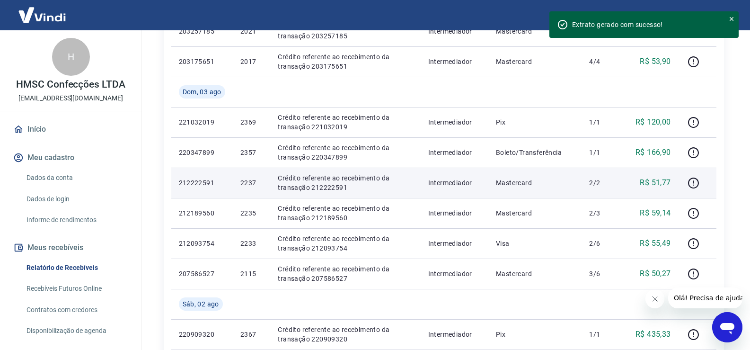
scroll to position [604, 0]
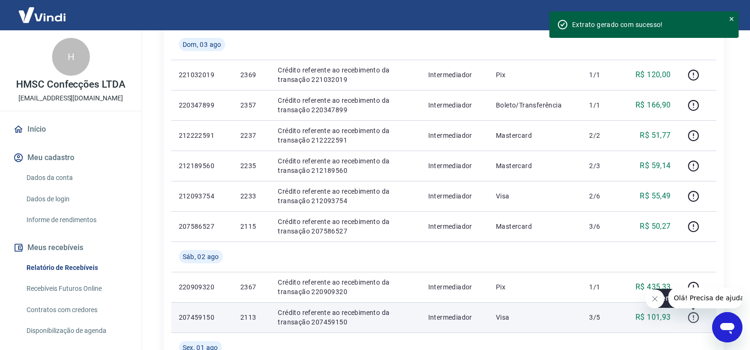
click at [690, 317] on icon "button" at bounding box center [693, 317] width 12 height 12
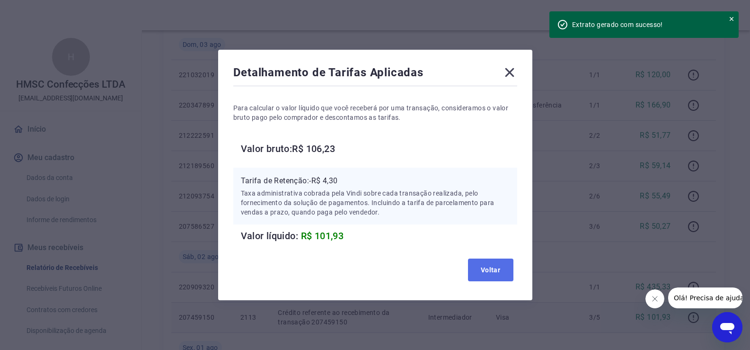
click at [495, 268] on button "Voltar" at bounding box center [490, 269] width 45 height 23
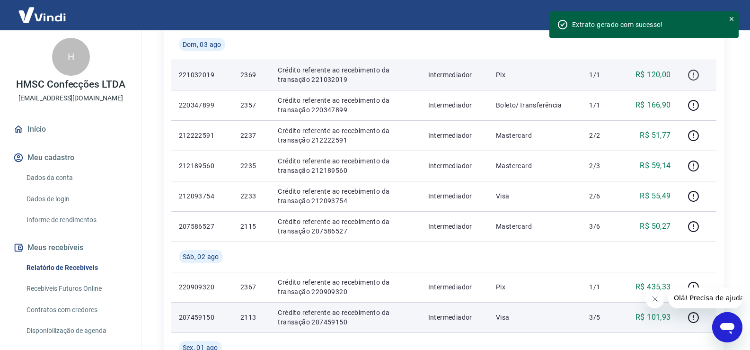
click at [690, 74] on icon "button" at bounding box center [693, 75] width 12 height 12
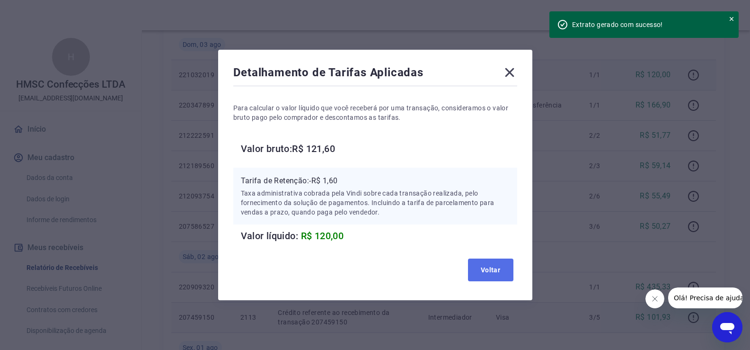
click at [503, 271] on button "Voltar" at bounding box center [490, 269] width 45 height 23
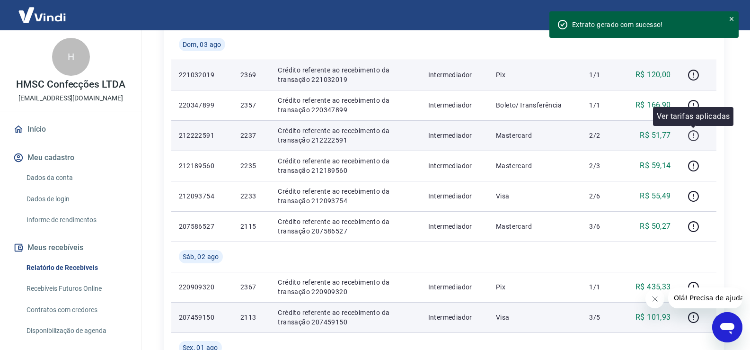
click at [697, 134] on icon "button" at bounding box center [693, 136] width 12 height 12
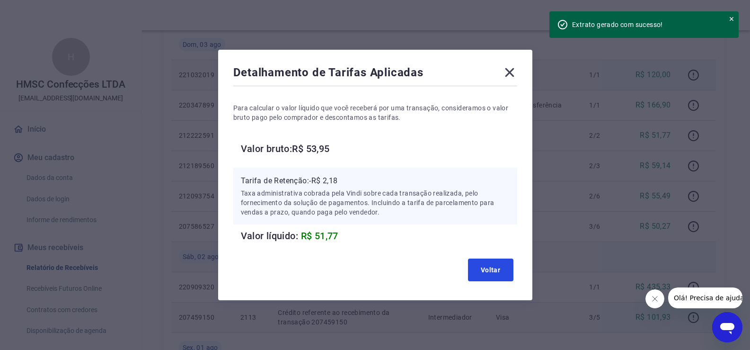
click at [495, 266] on button "Voltar" at bounding box center [490, 269] width 45 height 23
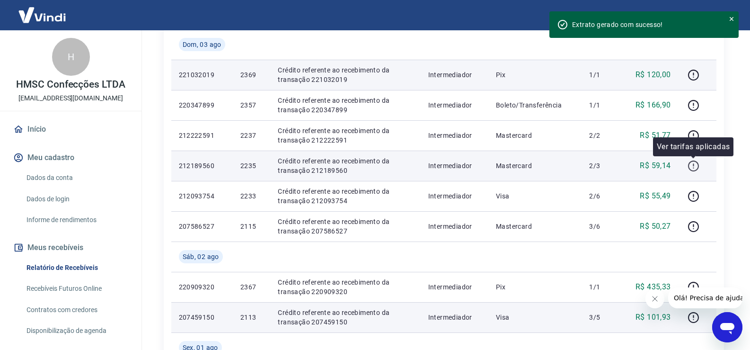
click at [699, 163] on icon "button" at bounding box center [693, 166] width 12 height 12
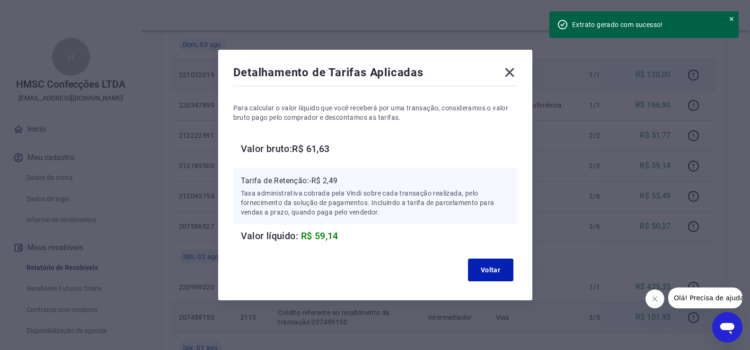
click at [516, 69] on icon at bounding box center [509, 72] width 15 height 15
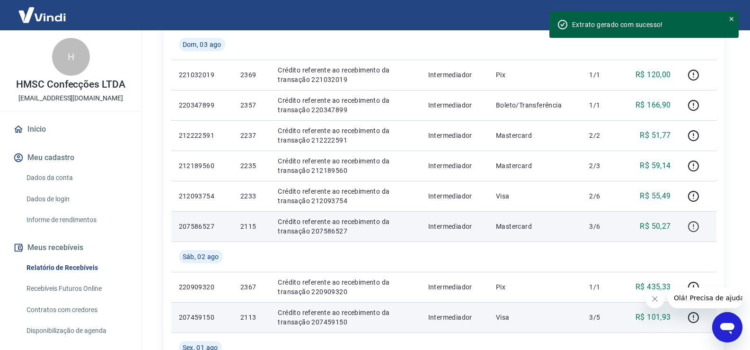
click at [689, 227] on icon "button" at bounding box center [693, 226] width 11 height 11
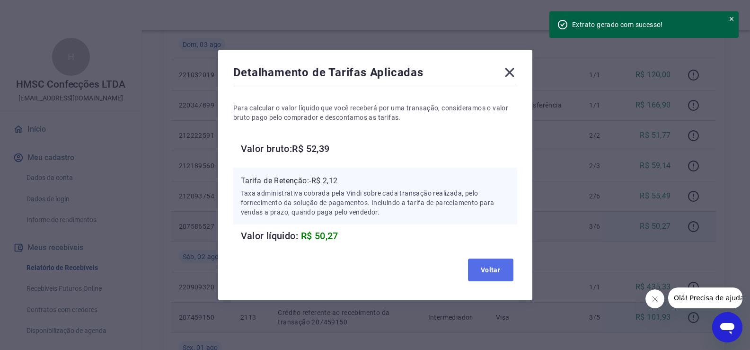
click at [493, 277] on button "Voltar" at bounding box center [490, 269] width 45 height 23
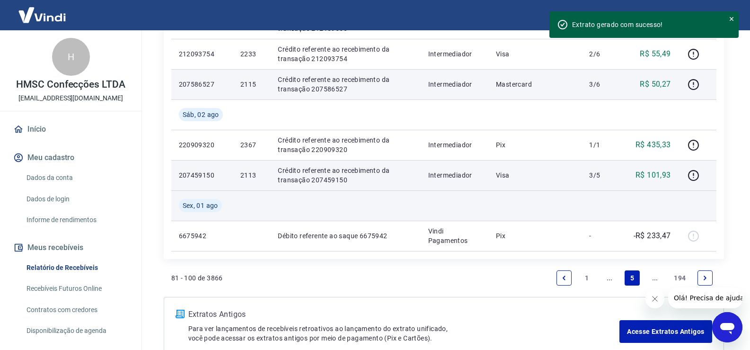
scroll to position [793, 0]
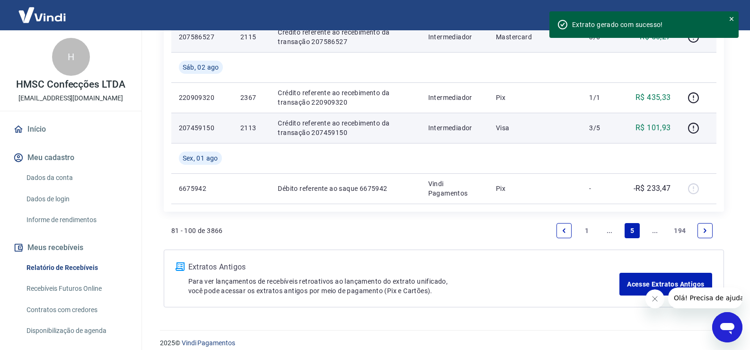
click at [706, 228] on icon "Next page" at bounding box center [705, 230] width 7 height 7
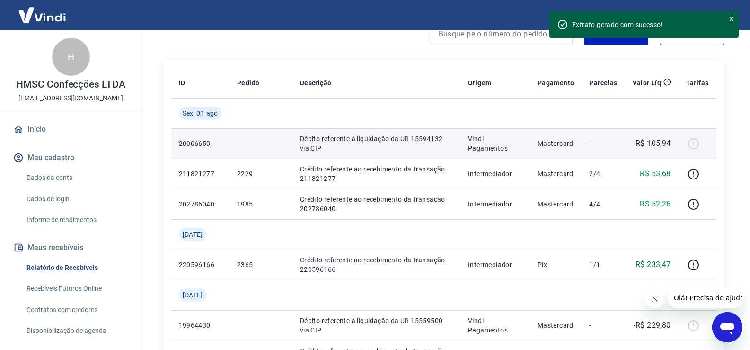
scroll to position [189, 0]
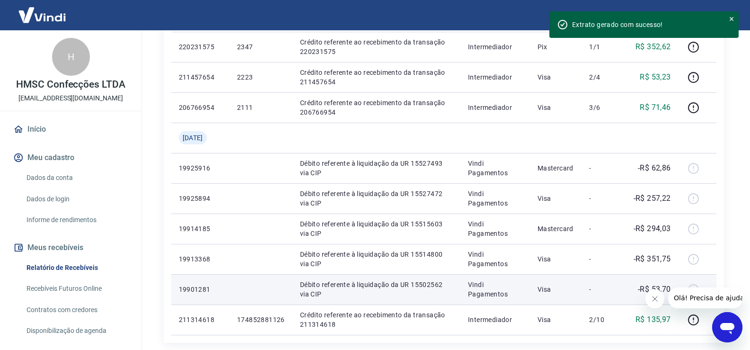
scroll to position [803, 0]
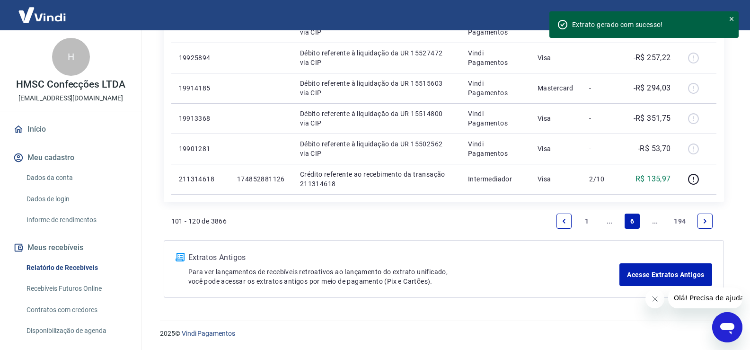
click at [568, 223] on link "Previous page" at bounding box center [563, 220] width 15 height 15
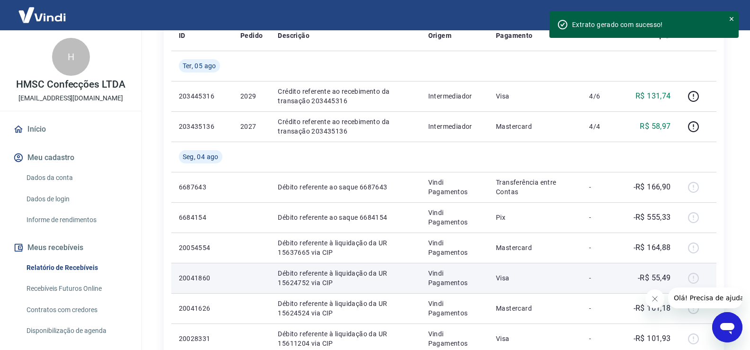
scroll to position [142, 0]
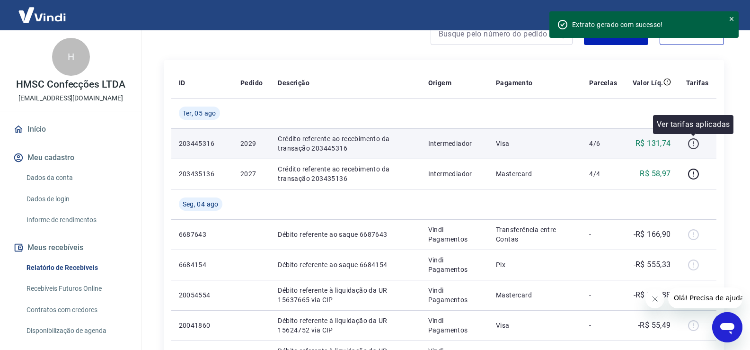
click at [696, 144] on icon "button" at bounding box center [693, 144] width 12 height 12
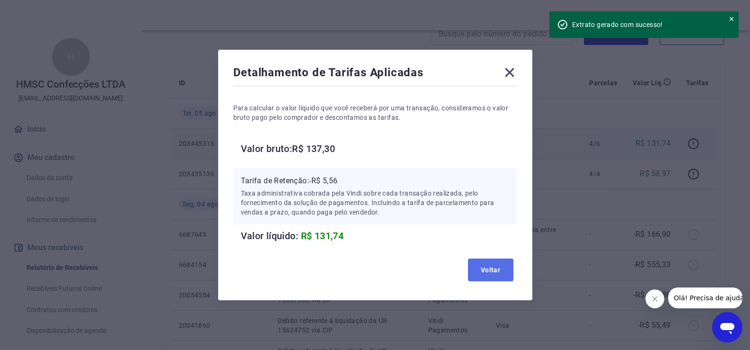
click at [503, 275] on button "Voltar" at bounding box center [490, 269] width 45 height 23
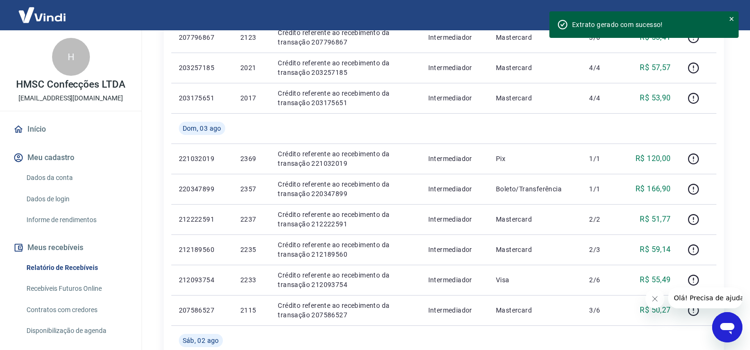
scroll to position [710, 0]
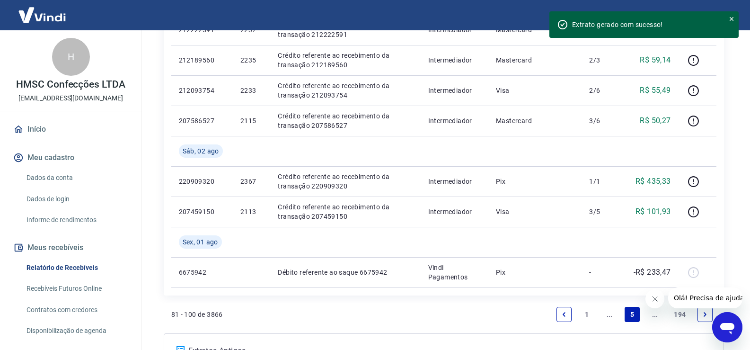
drag, startPoint x: 564, startPoint y: 316, endPoint x: 566, endPoint y: 307, distance: 10.1
click at [563, 316] on icon "Previous page" at bounding box center [564, 314] width 7 height 7
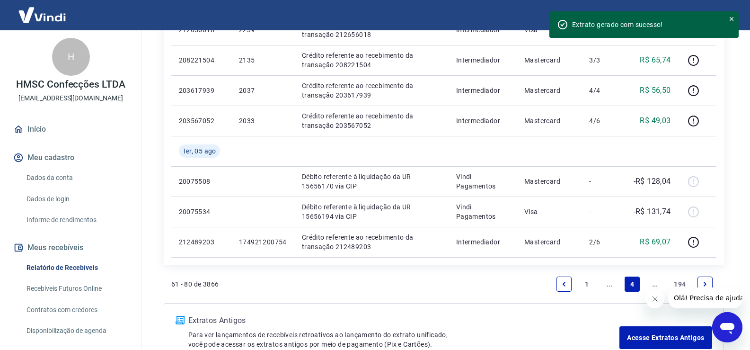
scroll to position [757, 0]
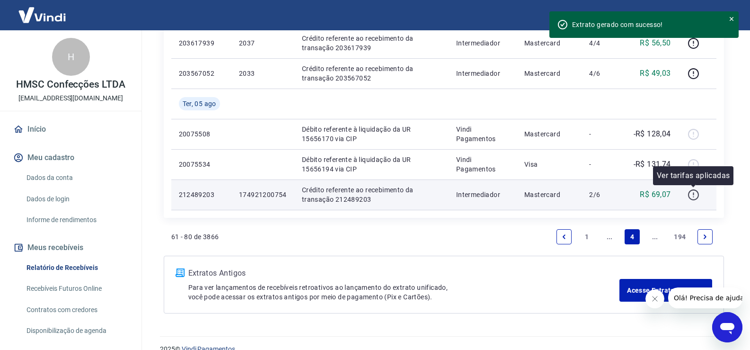
click at [694, 192] on icon "button" at bounding box center [693, 195] width 12 height 12
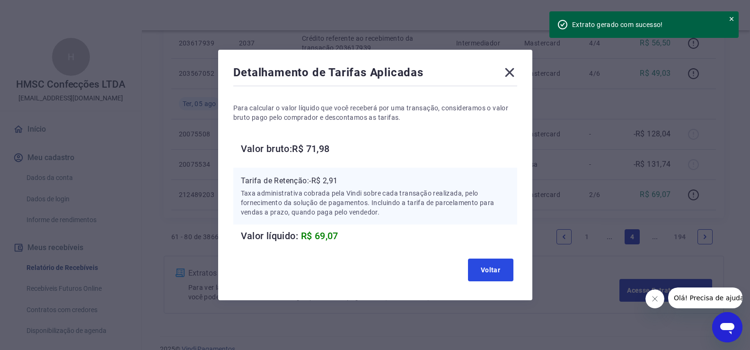
click at [501, 270] on button "Voltar" at bounding box center [490, 269] width 45 height 23
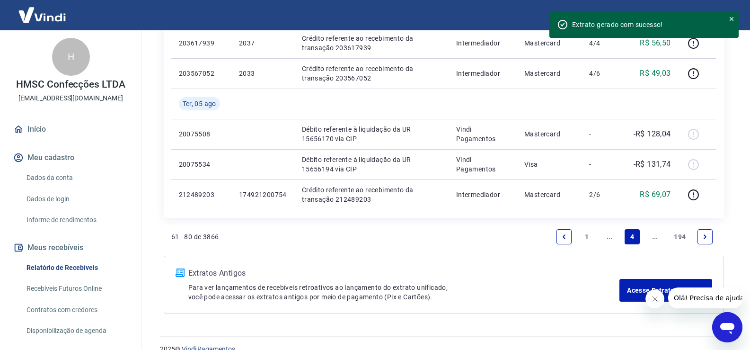
click at [709, 237] on link "Next page" at bounding box center [704, 236] width 15 height 15
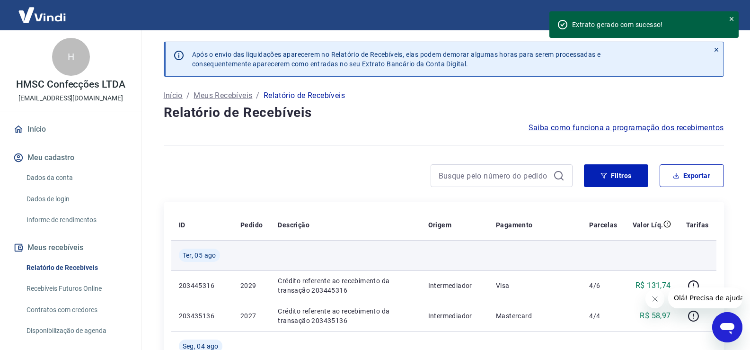
scroll to position [47, 0]
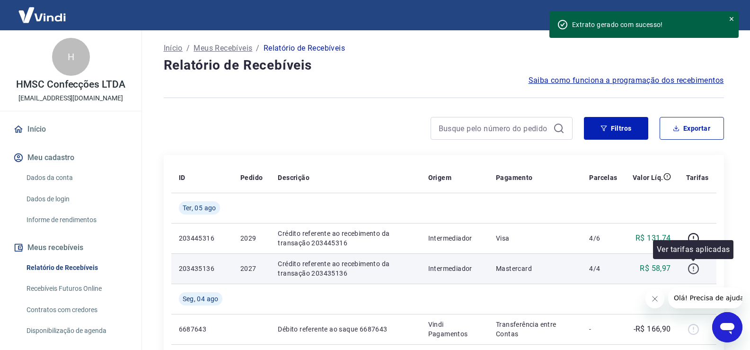
click at [689, 266] on icon "button" at bounding box center [693, 268] width 11 height 11
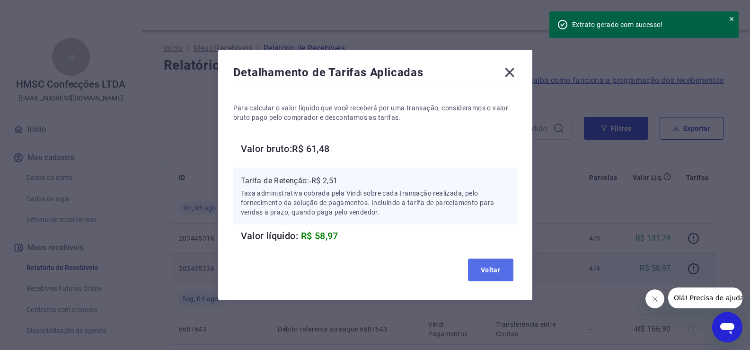
click at [493, 269] on button "Voltar" at bounding box center [490, 269] width 45 height 23
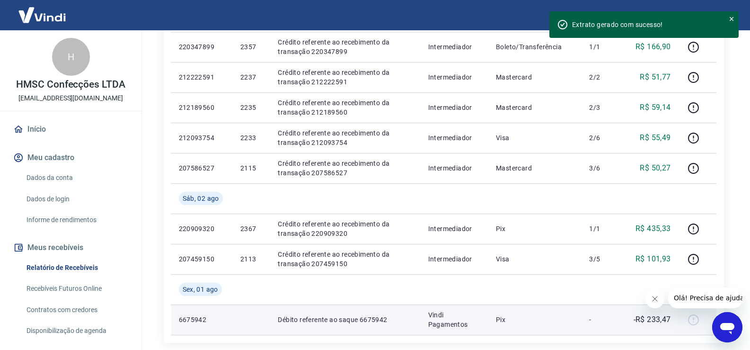
scroll to position [710, 0]
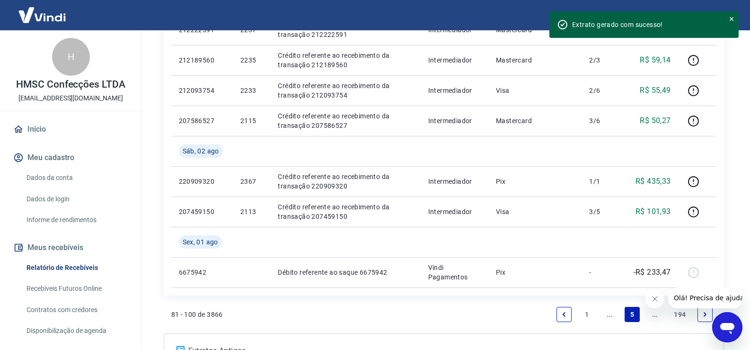
click at [569, 312] on link "Previous page" at bounding box center [563, 314] width 15 height 15
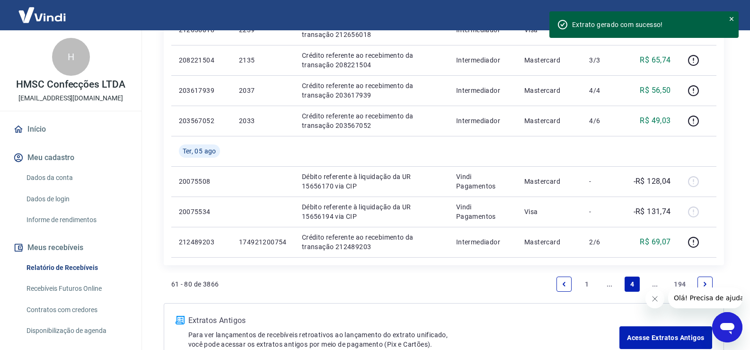
scroll to position [615, 0]
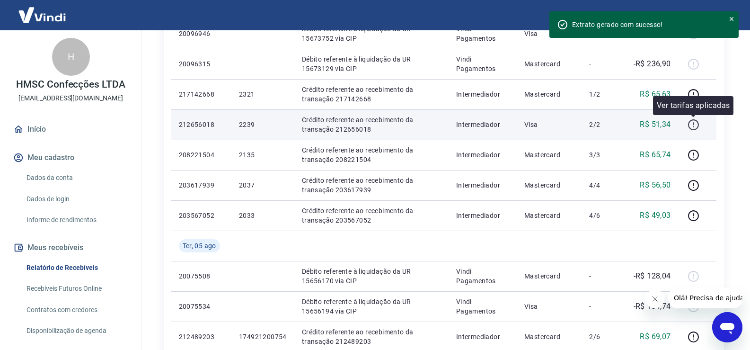
click at [694, 125] on icon "button" at bounding box center [693, 125] width 12 height 12
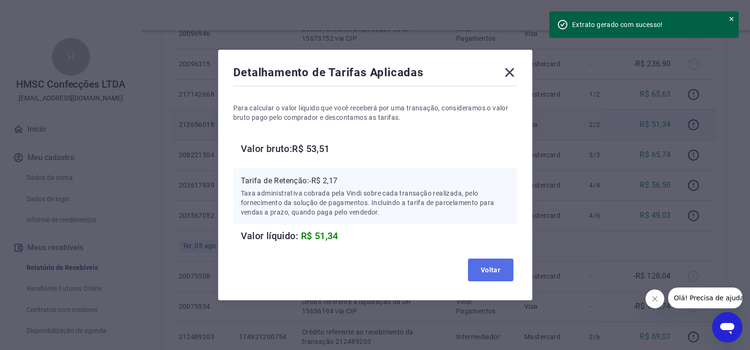
click at [500, 271] on button "Voltar" at bounding box center [490, 269] width 45 height 23
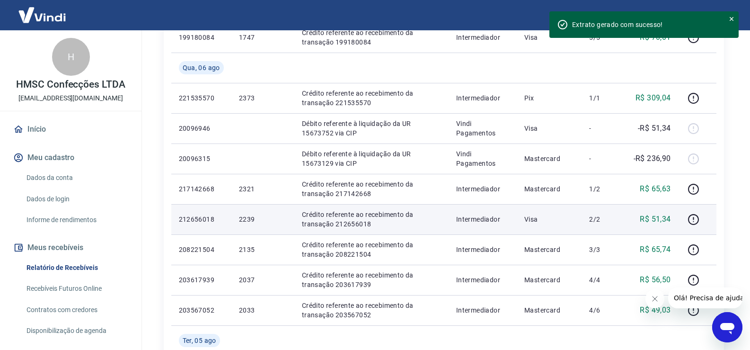
scroll to position [568, 0]
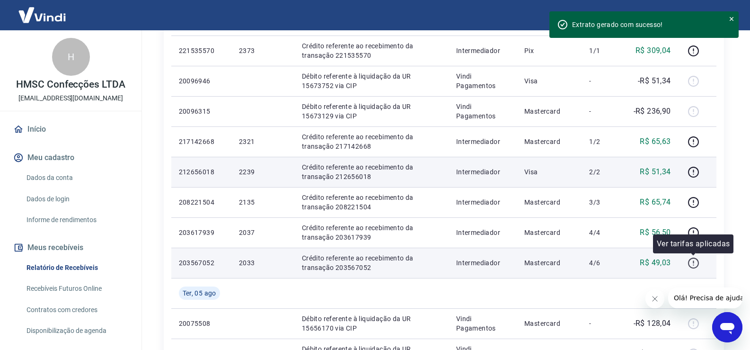
click at [694, 263] on icon "button" at bounding box center [693, 263] width 12 height 12
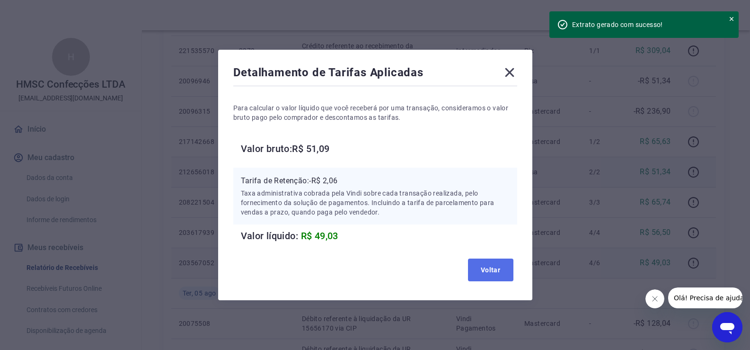
click at [503, 259] on button "Voltar" at bounding box center [490, 269] width 45 height 23
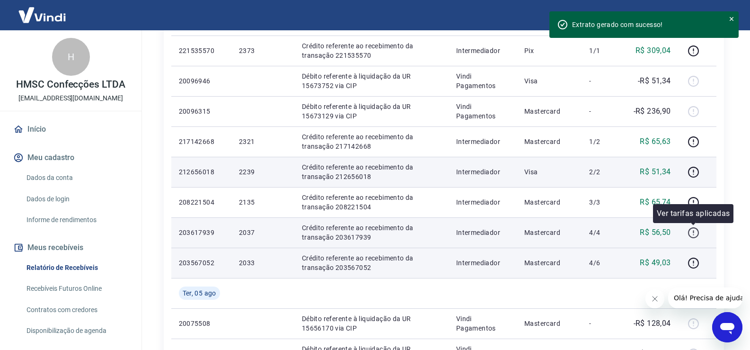
click at [693, 230] on icon "button" at bounding box center [693, 231] width 1 height 3
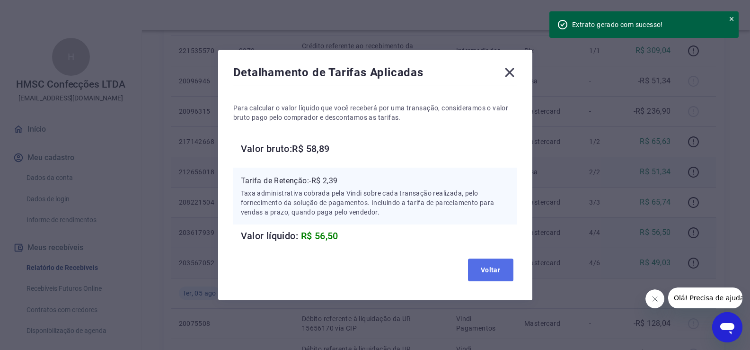
click at [503, 272] on button "Voltar" at bounding box center [490, 269] width 45 height 23
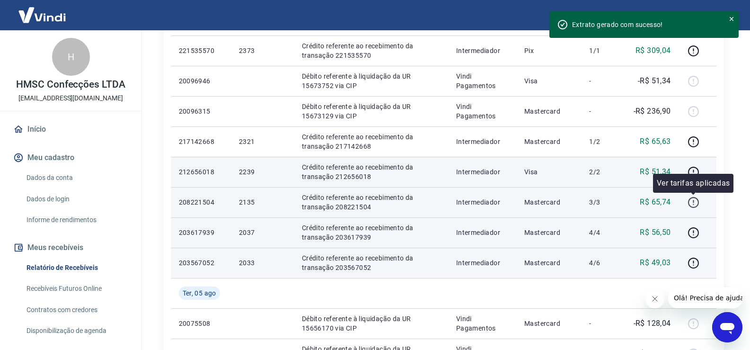
click at [697, 201] on icon "button" at bounding box center [693, 202] width 12 height 12
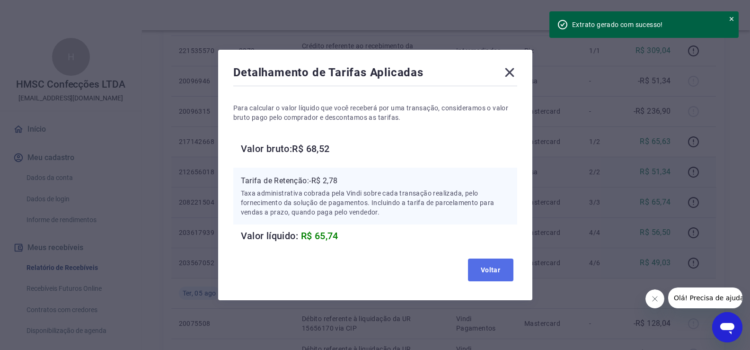
click at [487, 272] on button "Voltar" at bounding box center [490, 269] width 45 height 23
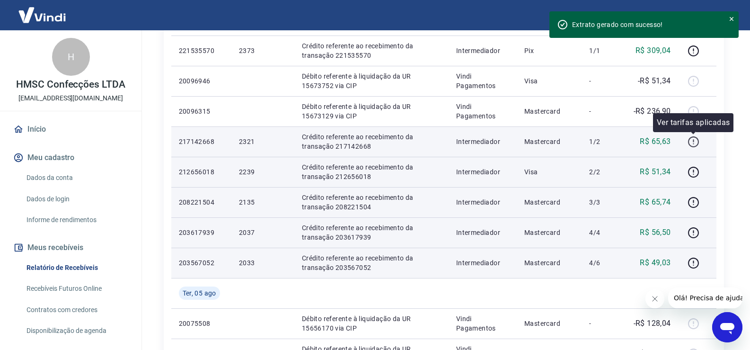
click at [693, 140] on icon "button" at bounding box center [693, 142] width 12 height 12
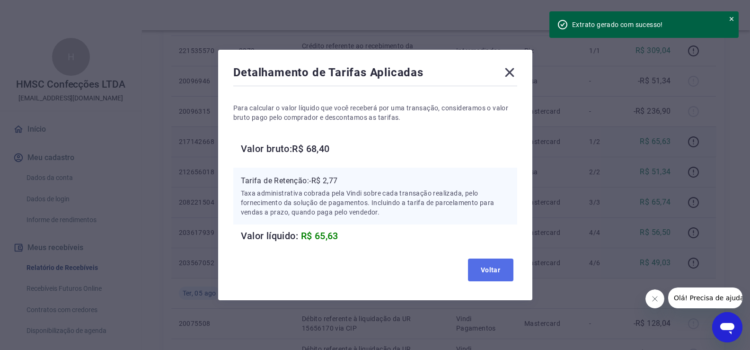
click at [495, 264] on button "Voltar" at bounding box center [490, 269] width 45 height 23
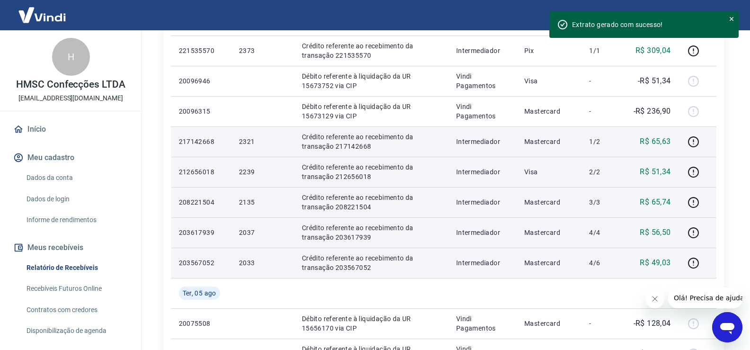
click at [721, 168] on div "ID Pedido Descrição Origem Pagamento Parcelas Valor Líq. Tarifas Sex, 08 ago 20…" at bounding box center [444, 20] width 560 height 772
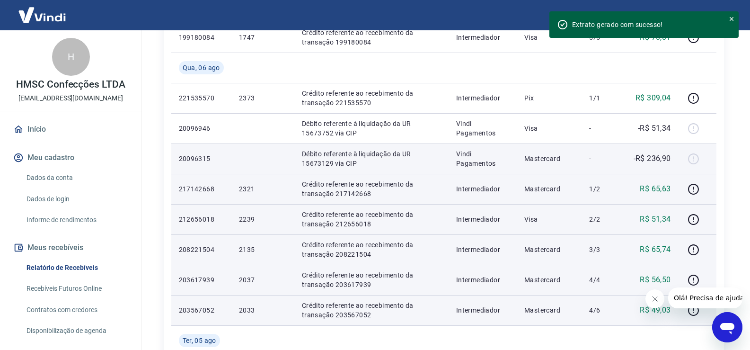
click at [583, 170] on td "-" at bounding box center [602, 158] width 43 height 30
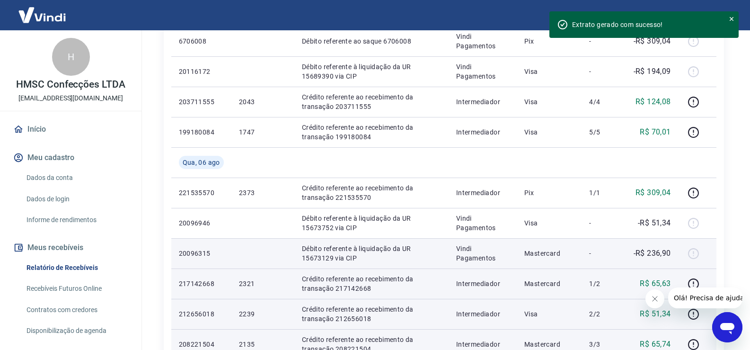
scroll to position [378, 0]
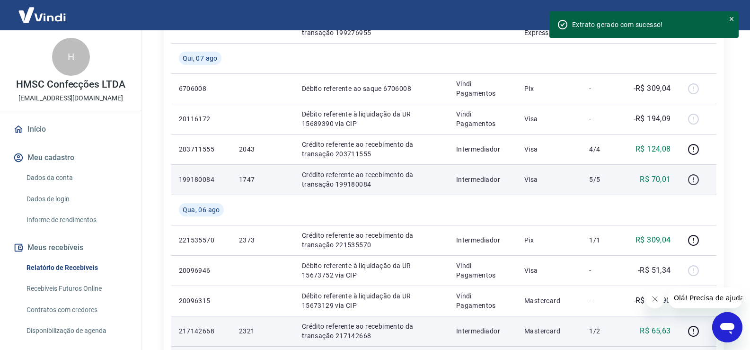
click at [692, 181] on icon "button" at bounding box center [693, 180] width 12 height 12
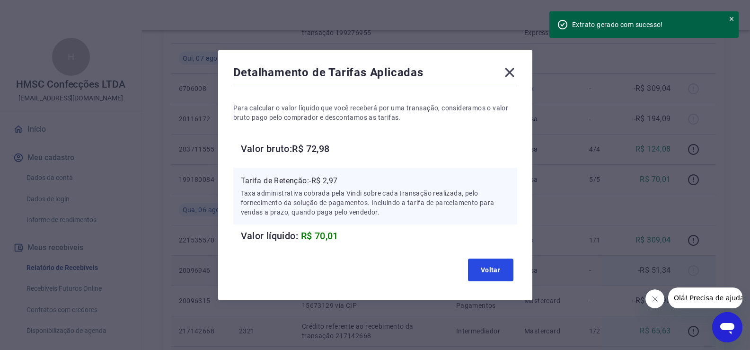
drag, startPoint x: 484, startPoint y: 270, endPoint x: 500, endPoint y: 258, distance: 19.6
click at [487, 269] on button "Voltar" at bounding box center [490, 269] width 45 height 23
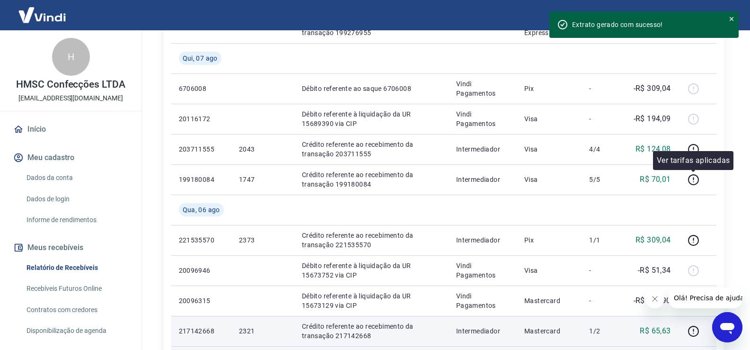
click at [694, 153] on div "Ver tarifas aplicadas" at bounding box center [693, 160] width 80 height 19
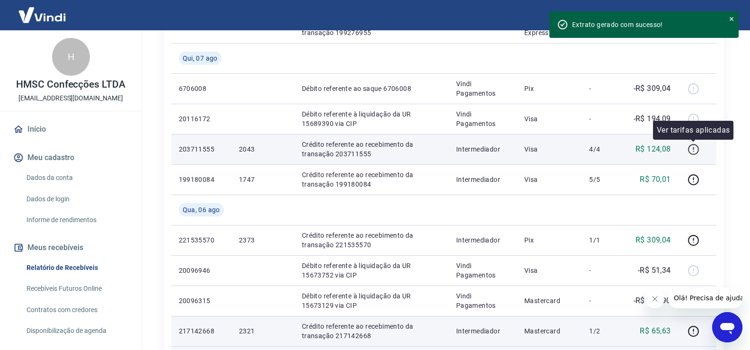
click at [694, 146] on icon "button" at bounding box center [693, 149] width 12 height 12
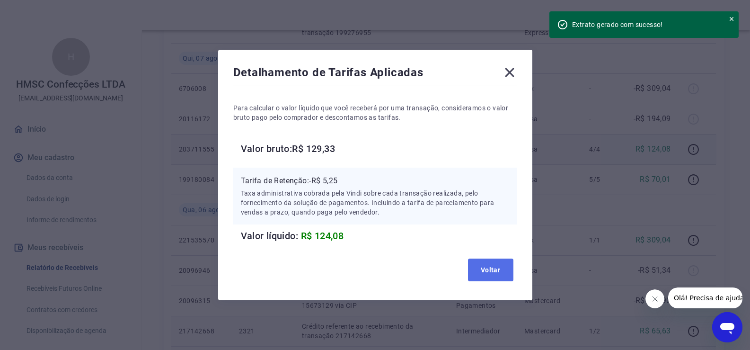
click at [492, 275] on button "Voltar" at bounding box center [490, 269] width 45 height 23
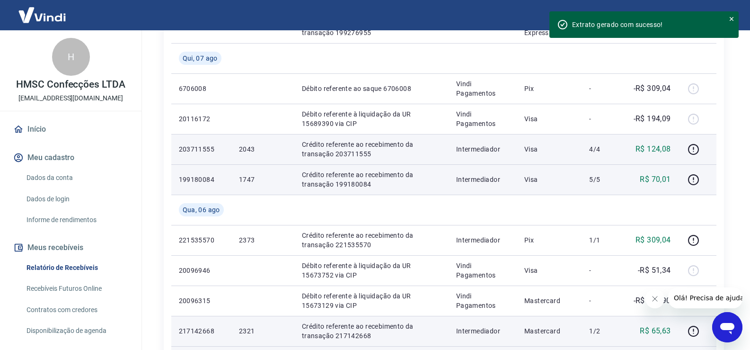
click at [548, 184] on td "Visa" at bounding box center [549, 179] width 65 height 30
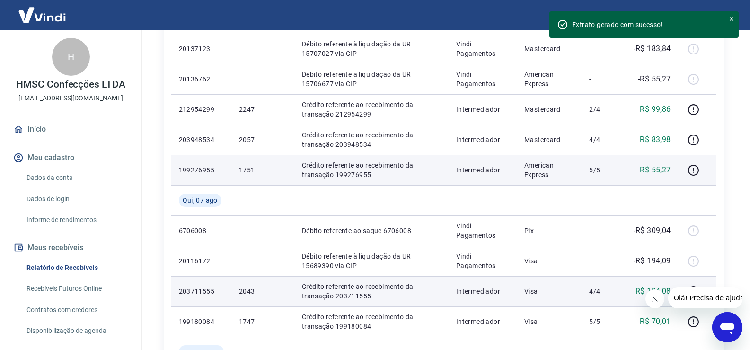
scroll to position [189, 0]
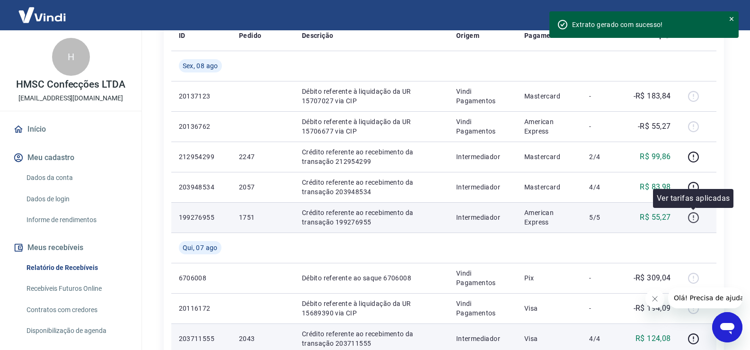
click at [693, 216] on icon "button" at bounding box center [693, 217] width 12 height 12
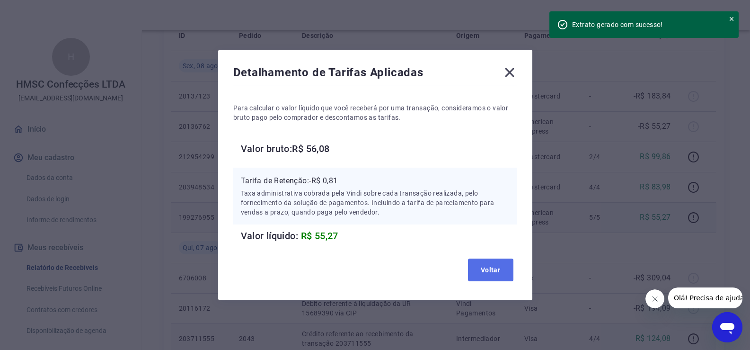
click at [500, 273] on button "Voltar" at bounding box center [490, 269] width 45 height 23
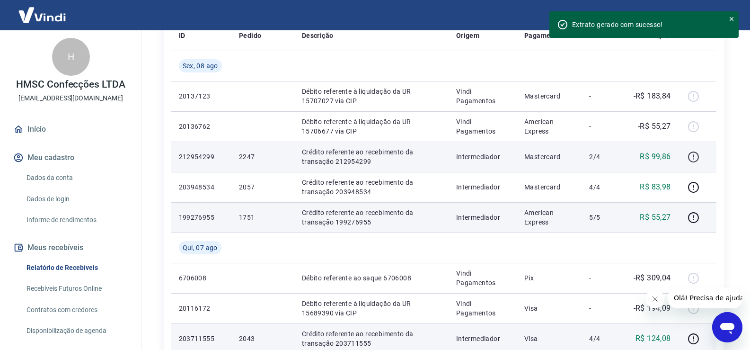
click at [693, 157] on icon "button" at bounding box center [693, 157] width 12 height 12
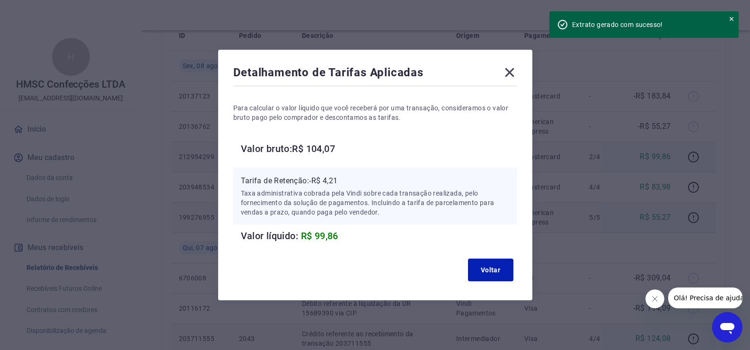
click at [483, 285] on div "Detalhamento de Tarifas Aplicadas Para calcular o valor líquido que você recebe…" at bounding box center [375, 175] width 314 height 250
click at [492, 268] on button "Voltar" at bounding box center [490, 269] width 45 height 23
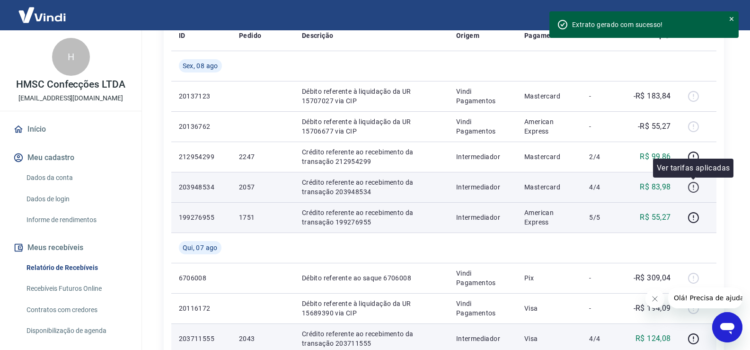
click at [695, 183] on icon "button" at bounding box center [693, 187] width 12 height 12
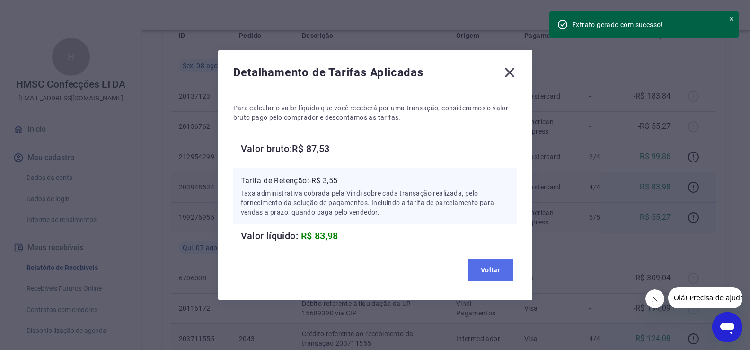
click at [497, 266] on button "Voltar" at bounding box center [490, 269] width 45 height 23
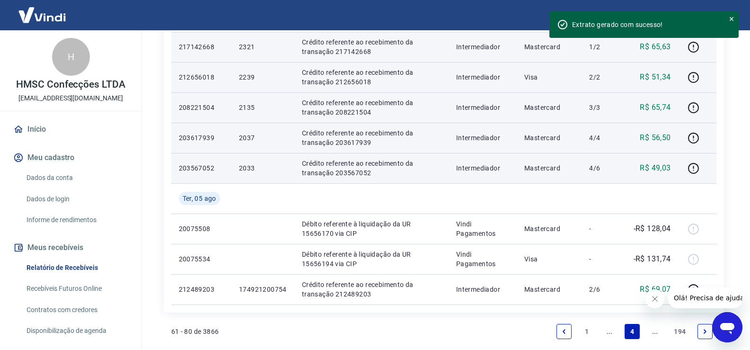
scroll to position [772, 0]
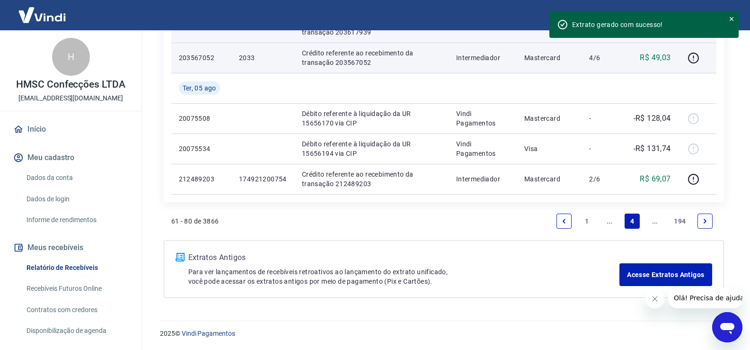
click at [564, 221] on icon "Previous page" at bounding box center [564, 221] width 7 height 7
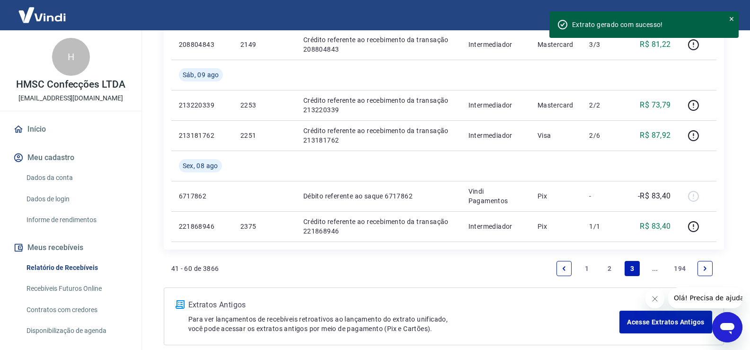
scroll to position [738, 0]
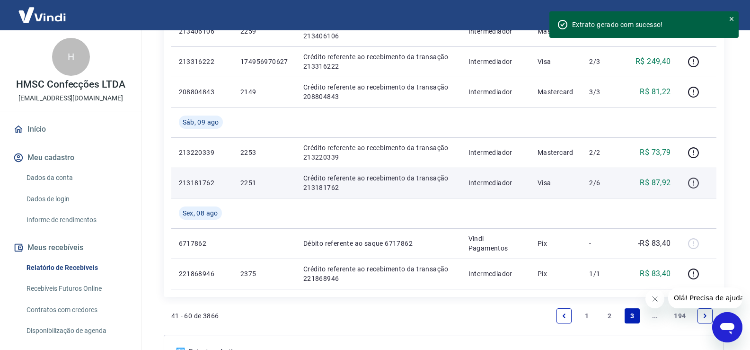
drag, startPoint x: 684, startPoint y: 183, endPoint x: 699, endPoint y: 183, distance: 14.2
click at [689, 183] on td at bounding box center [697, 182] width 38 height 30
click at [699, 183] on icon "button" at bounding box center [693, 182] width 11 height 11
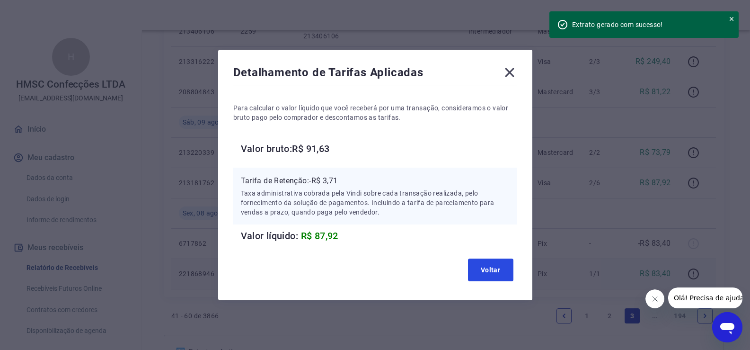
click at [511, 265] on button "Voltar" at bounding box center [490, 269] width 45 height 23
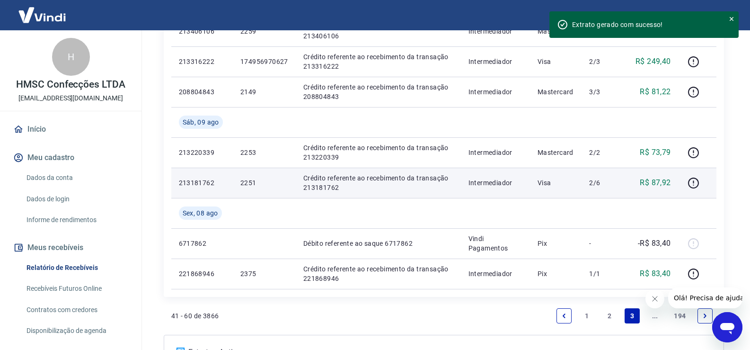
scroll to position [691, 0]
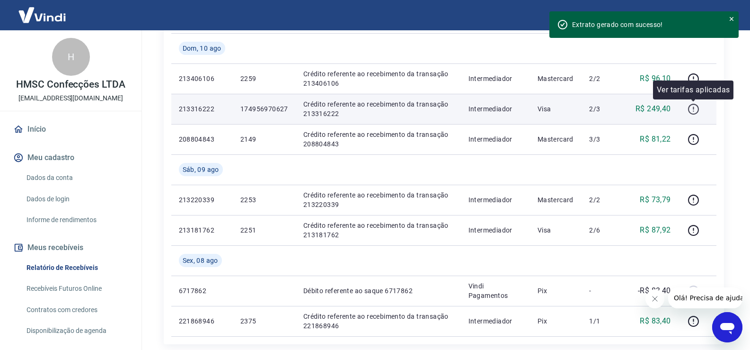
click at [687, 109] on button "button" at bounding box center [693, 108] width 15 height 15
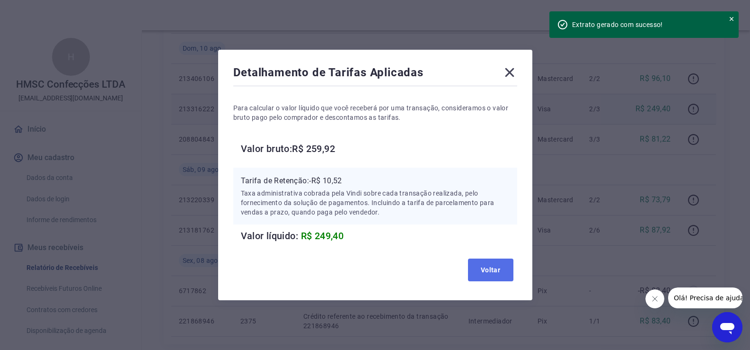
click at [484, 272] on button "Voltar" at bounding box center [490, 269] width 45 height 23
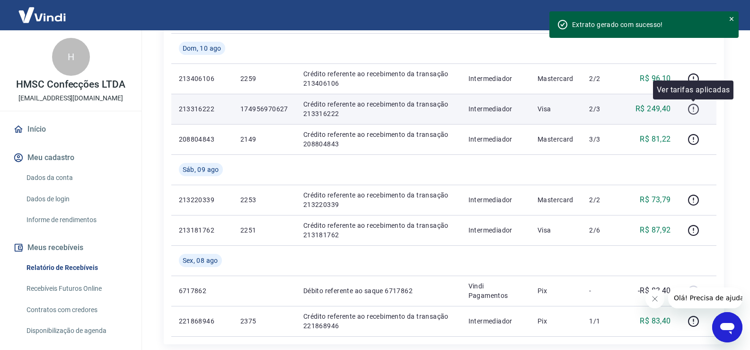
click at [691, 106] on icon "button" at bounding box center [693, 109] width 12 height 12
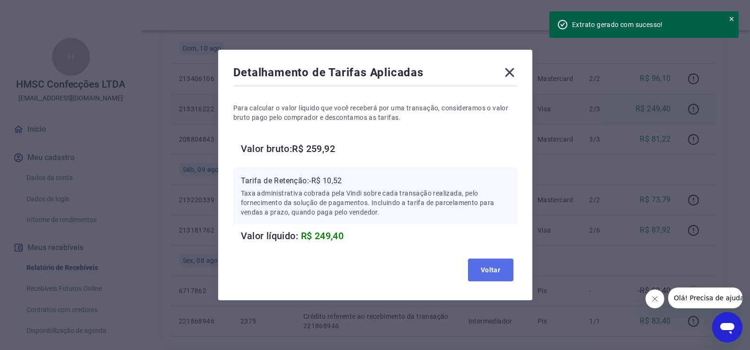
click at [499, 268] on button "Voltar" at bounding box center [490, 269] width 45 height 23
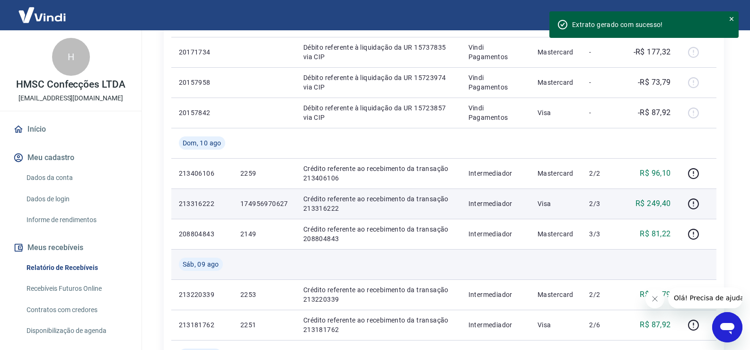
scroll to position [644, 0]
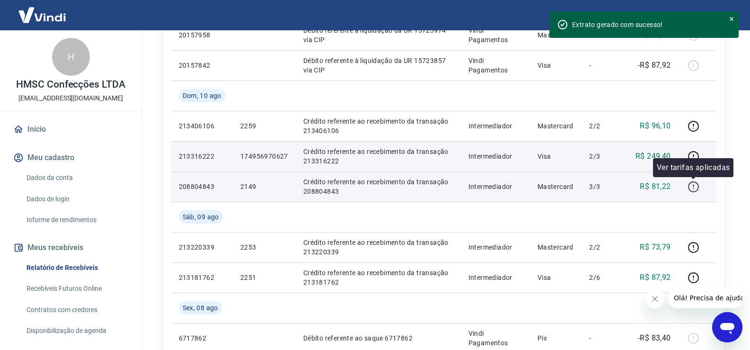
click at [696, 188] on icon "button" at bounding box center [693, 187] width 12 height 12
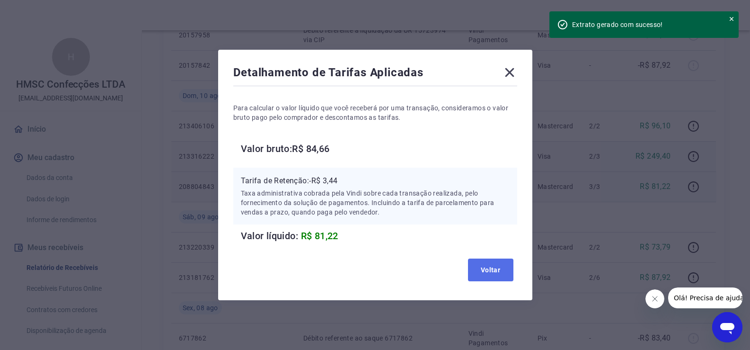
click at [482, 270] on button "Voltar" at bounding box center [490, 269] width 45 height 23
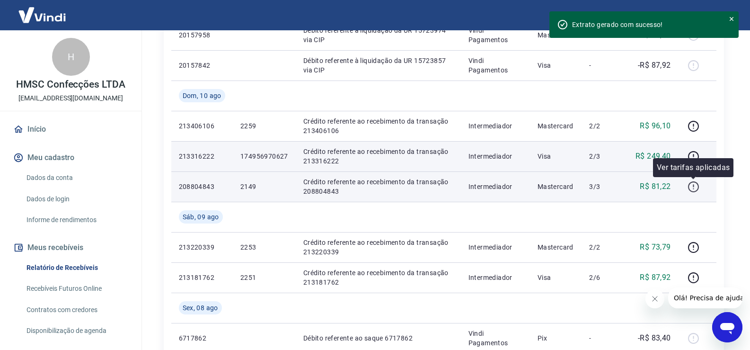
click at [696, 186] on icon "button" at bounding box center [693, 187] width 12 height 12
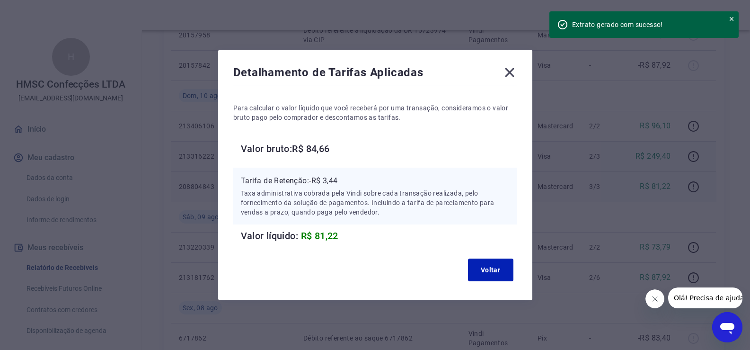
click at [516, 73] on icon at bounding box center [509, 72] width 15 height 15
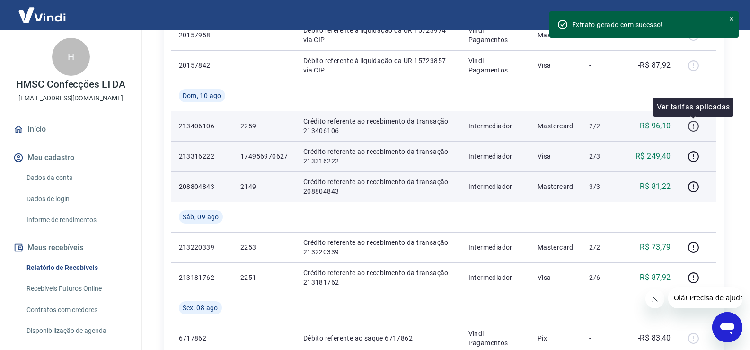
click at [693, 127] on icon "button" at bounding box center [693, 126] width 12 height 12
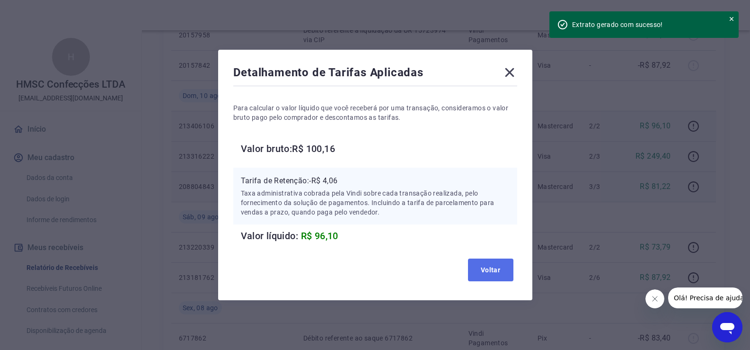
drag, startPoint x: 505, startPoint y: 268, endPoint x: 513, endPoint y: 264, distance: 9.3
click at [506, 267] on button "Voltar" at bounding box center [490, 269] width 45 height 23
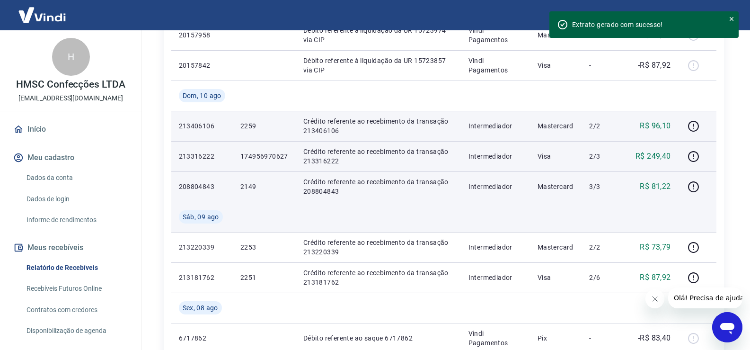
click at [611, 210] on td at bounding box center [602, 217] width 43 height 30
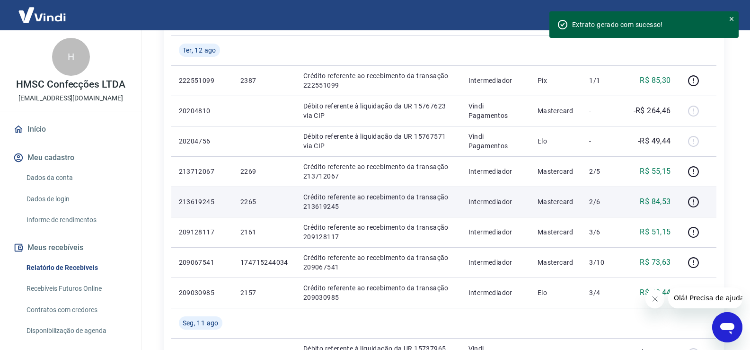
scroll to position [313, 0]
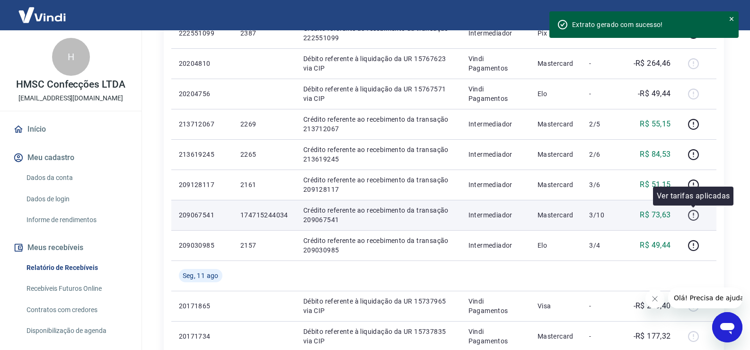
click at [690, 217] on icon "button" at bounding box center [693, 215] width 12 height 12
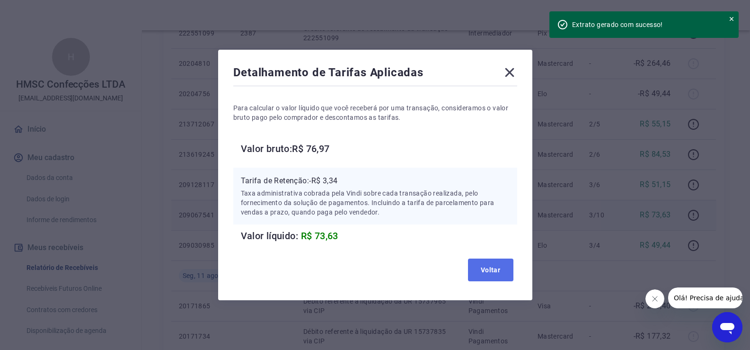
click at [509, 271] on button "Voltar" at bounding box center [490, 269] width 45 height 23
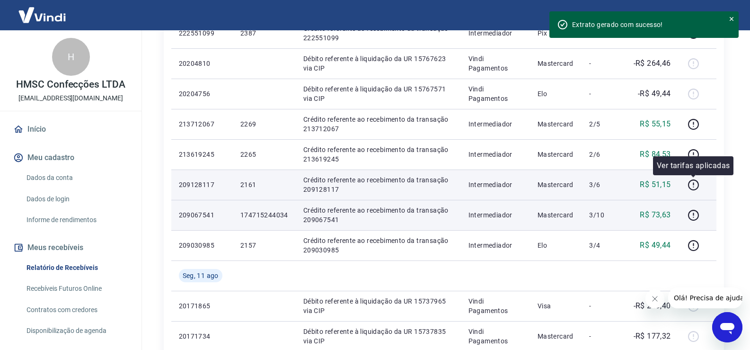
click at [701, 180] on div at bounding box center [697, 184] width 23 height 15
click at [694, 183] on icon "button" at bounding box center [693, 185] width 12 height 12
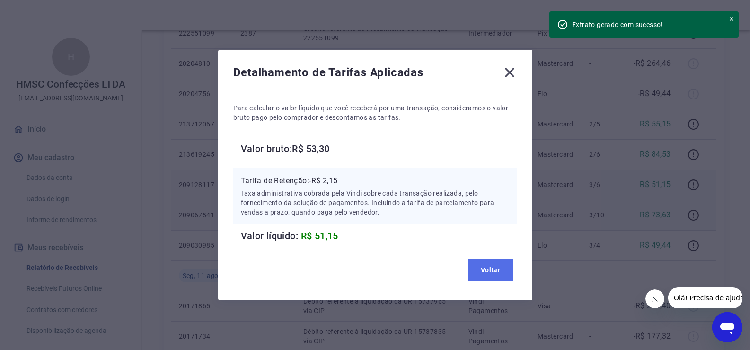
click at [495, 267] on button "Voltar" at bounding box center [490, 269] width 45 height 23
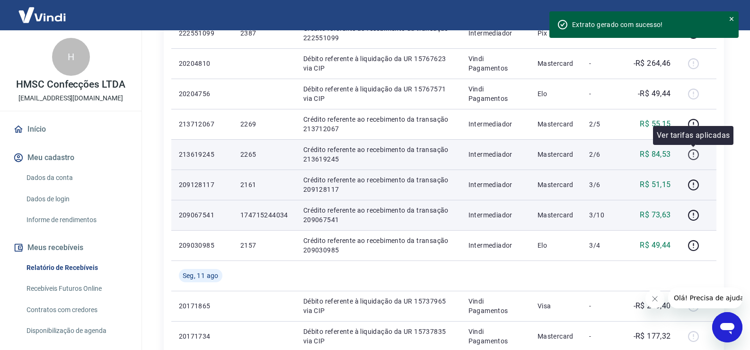
click at [693, 153] on icon "button" at bounding box center [693, 155] width 12 height 12
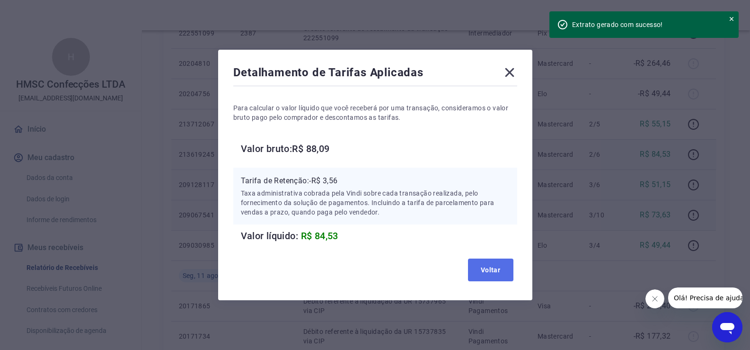
click at [487, 268] on button "Voltar" at bounding box center [490, 269] width 45 height 23
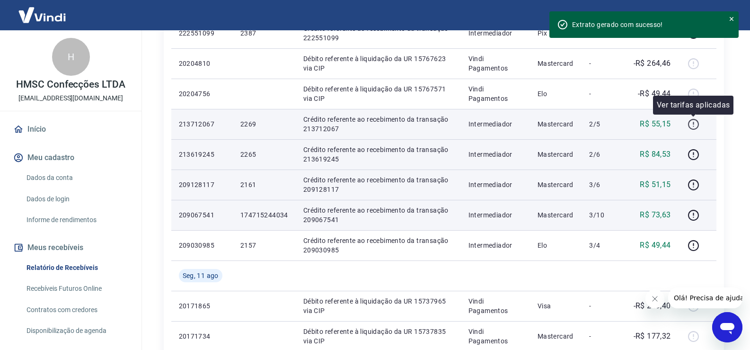
click at [697, 123] on icon "button" at bounding box center [693, 124] width 12 height 12
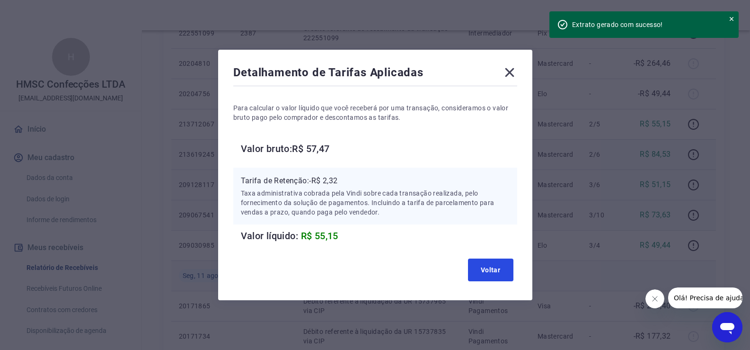
click at [493, 276] on button "Voltar" at bounding box center [490, 269] width 45 height 23
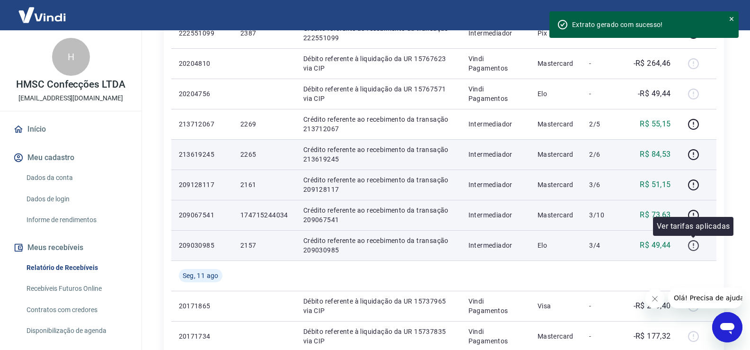
click at [695, 246] on icon "button" at bounding box center [693, 245] width 12 height 12
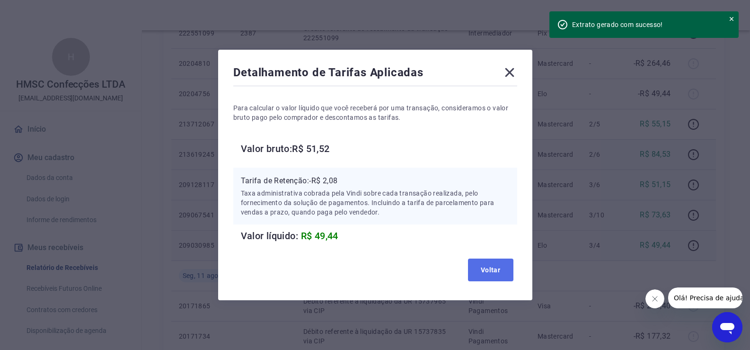
click at [497, 264] on button "Voltar" at bounding box center [490, 269] width 45 height 23
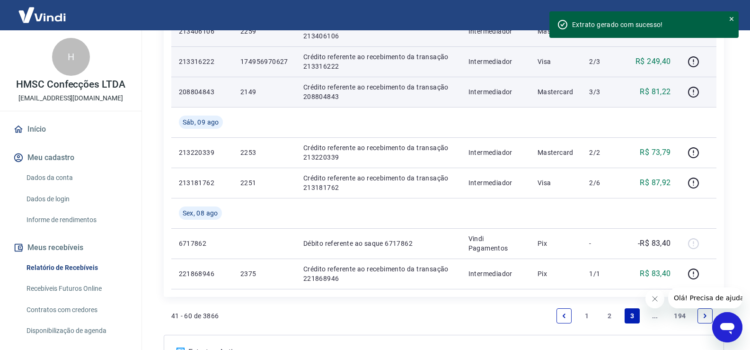
scroll to position [786, 0]
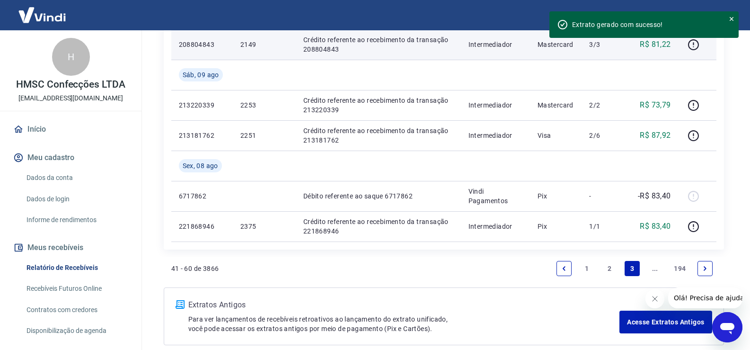
click at [563, 270] on icon "Previous page" at bounding box center [564, 268] width 7 height 7
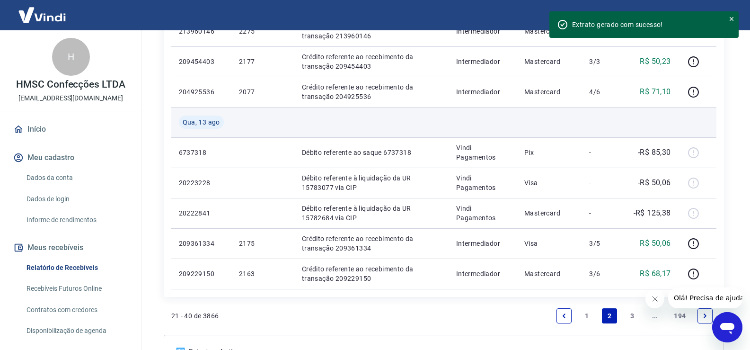
scroll to position [725, 0]
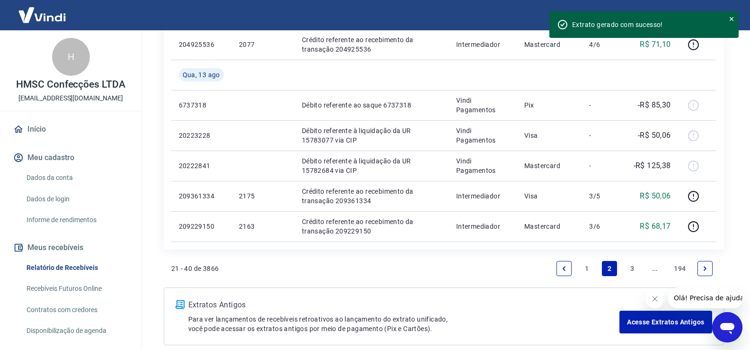
click at [516, 278] on div "21 - 40 de 3866 1 2 3 ... 194" at bounding box center [443, 268] width 545 height 23
click at [705, 269] on icon "Next page" at bounding box center [705, 268] width 7 height 7
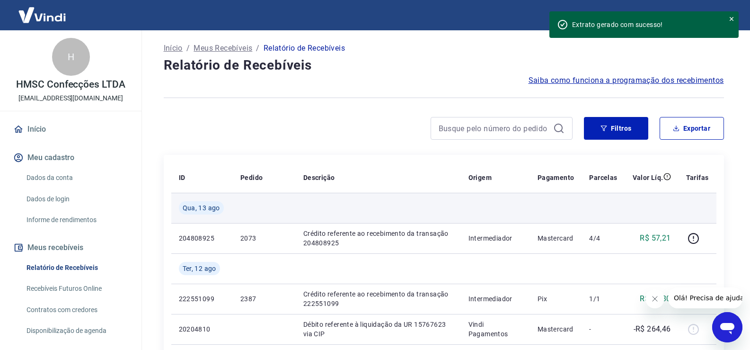
scroll to position [95, 0]
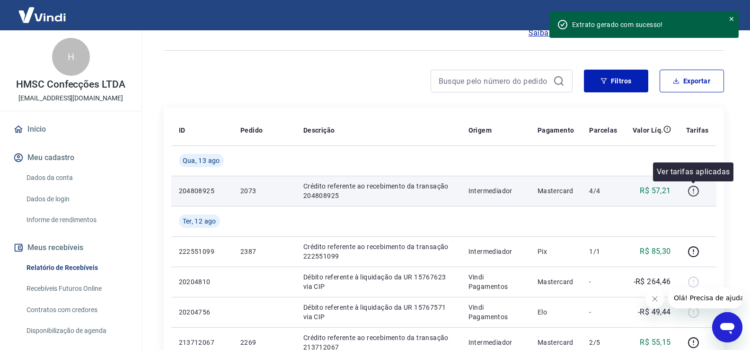
click at [688, 191] on icon "button" at bounding box center [693, 190] width 11 height 11
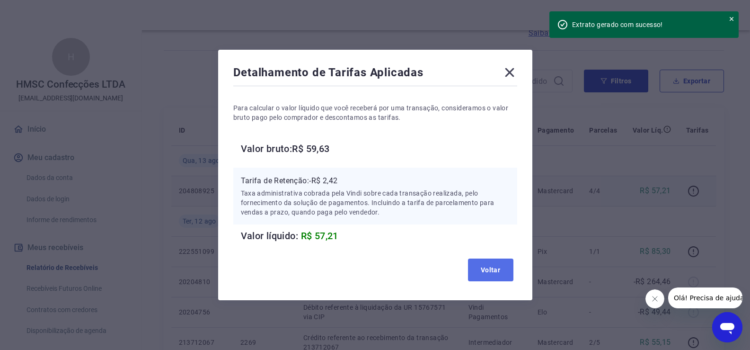
click at [493, 268] on button "Voltar" at bounding box center [490, 269] width 45 height 23
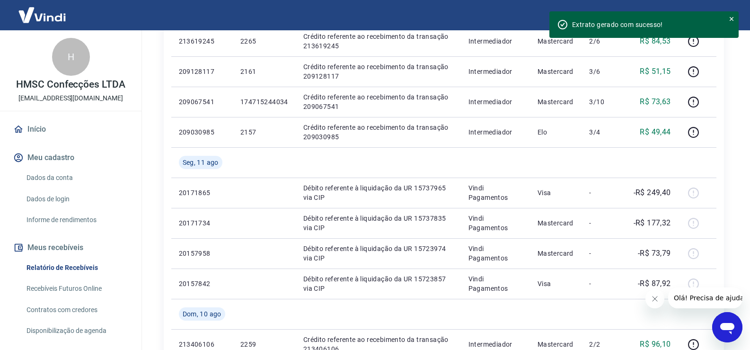
scroll to position [804, 0]
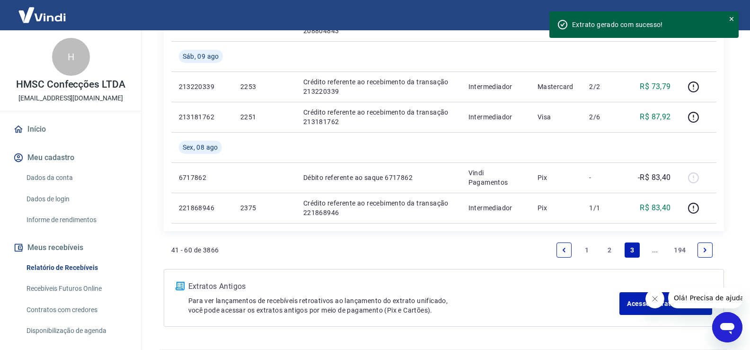
click at [563, 253] on icon "Previous page" at bounding box center [564, 249] width 7 height 7
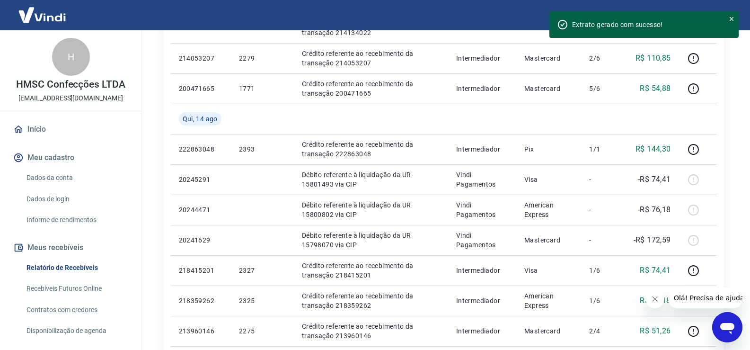
scroll to position [757, 0]
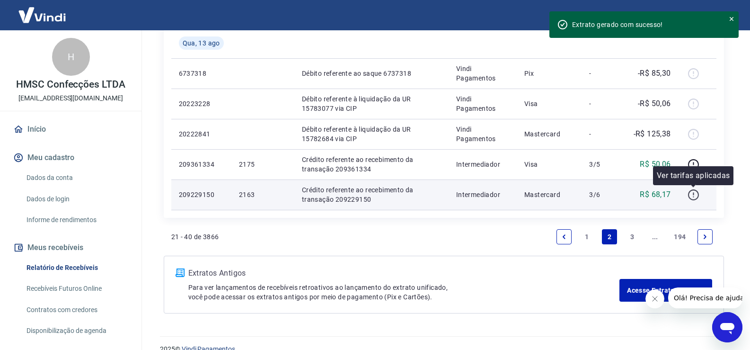
click at [688, 195] on icon "button" at bounding box center [693, 195] width 12 height 12
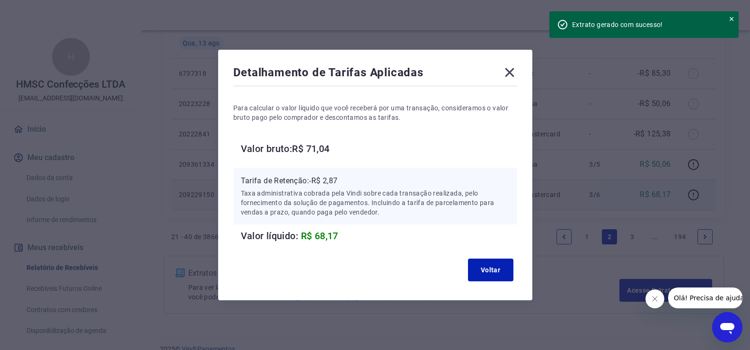
click at [510, 80] on div "Detalhamento de Tarifas Aplicadas" at bounding box center [375, 74] width 284 height 19
click at [513, 70] on icon at bounding box center [509, 72] width 15 height 15
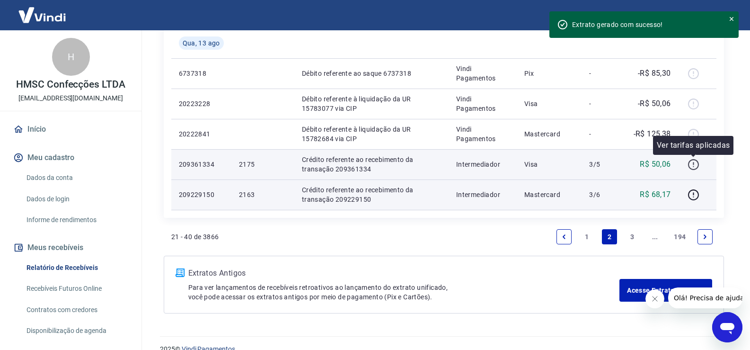
click at [692, 163] on icon "button" at bounding box center [693, 164] width 12 height 12
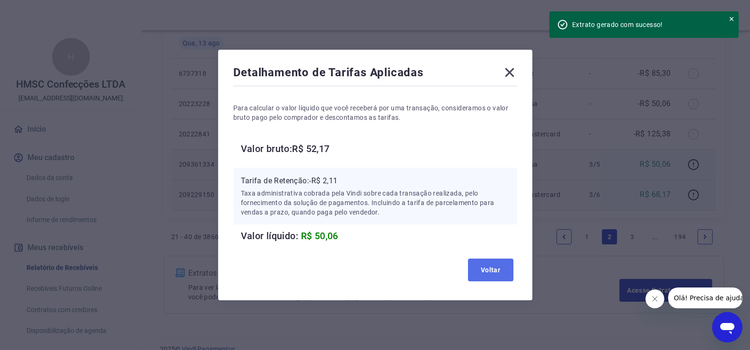
click at [513, 269] on button "Voltar" at bounding box center [490, 269] width 45 height 23
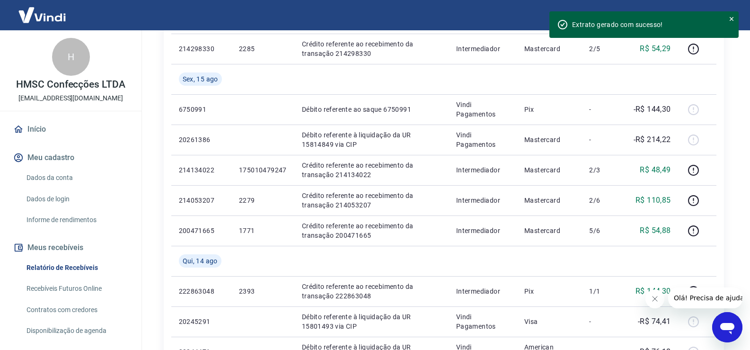
scroll to position [142, 0]
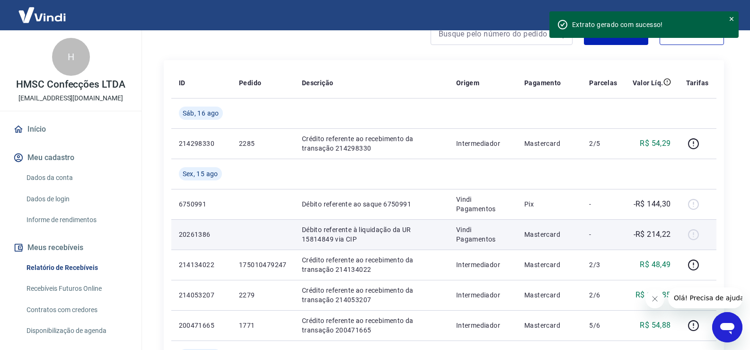
click at [523, 230] on td "Mastercard" at bounding box center [549, 234] width 65 height 30
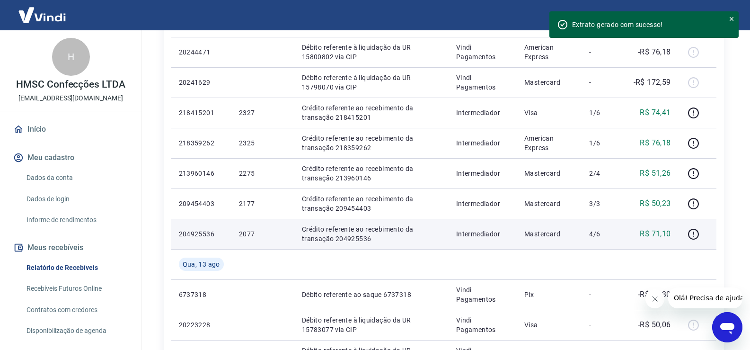
scroll to position [489, 0]
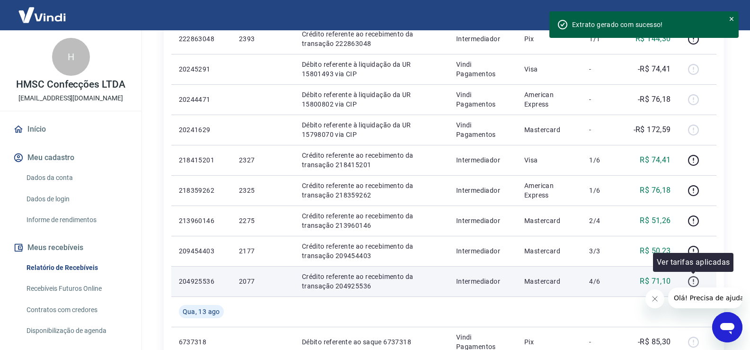
click at [693, 280] on icon "button" at bounding box center [693, 280] width 1 height 3
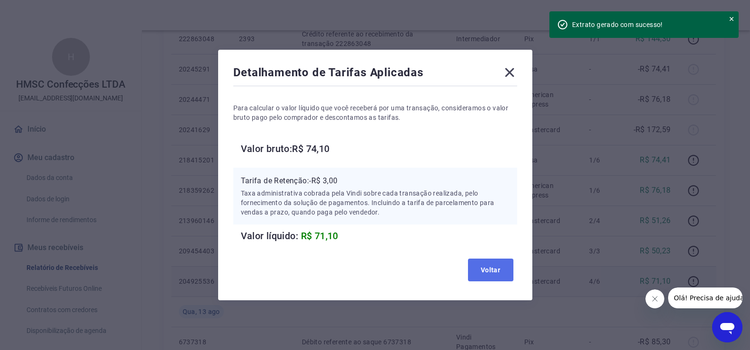
click at [502, 260] on button "Voltar" at bounding box center [490, 269] width 45 height 23
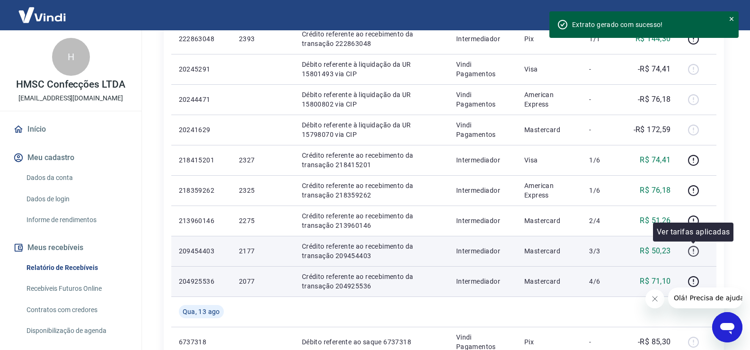
click at [694, 251] on icon "button" at bounding box center [693, 251] width 12 height 12
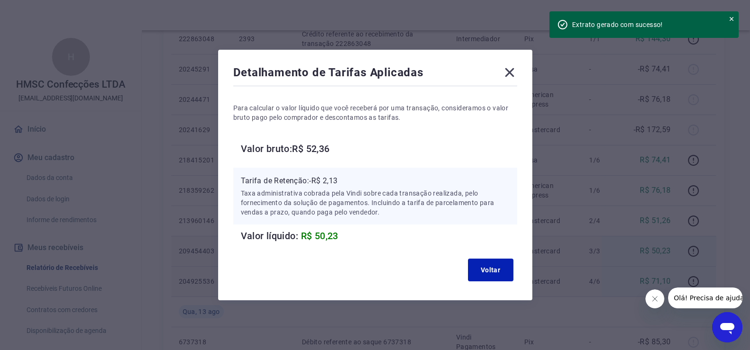
click at [514, 76] on icon at bounding box center [509, 72] width 9 height 9
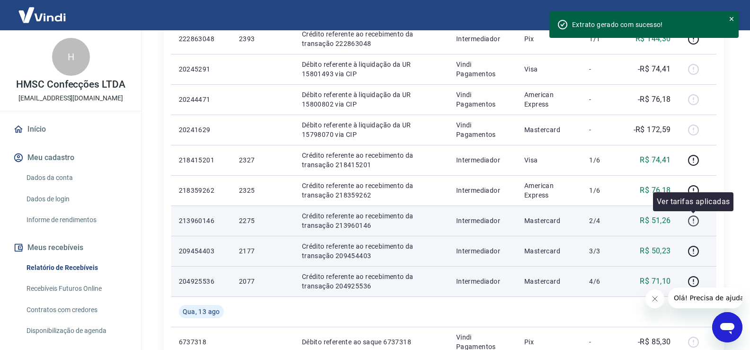
click at [689, 220] on icon "button" at bounding box center [693, 221] width 12 height 12
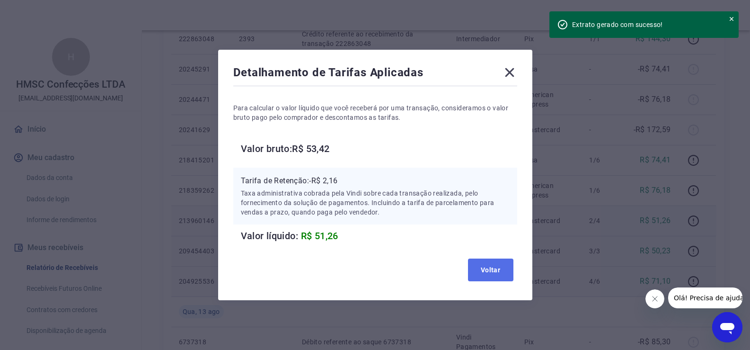
click at [497, 268] on button "Voltar" at bounding box center [490, 269] width 45 height 23
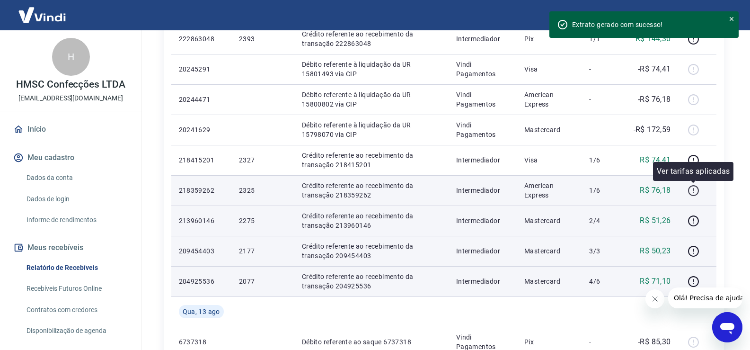
click at [691, 189] on icon "button" at bounding box center [693, 190] width 12 height 12
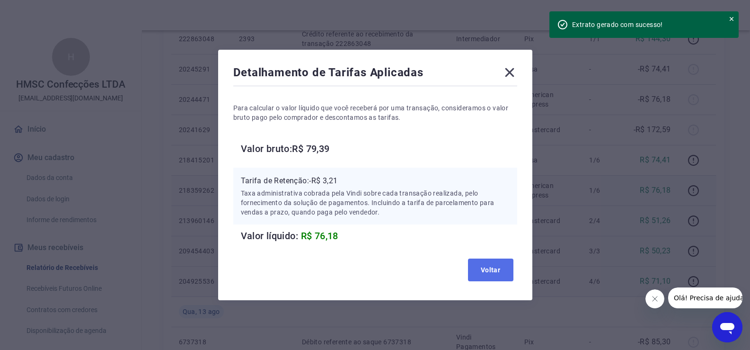
click at [500, 268] on button "Voltar" at bounding box center [490, 269] width 45 height 23
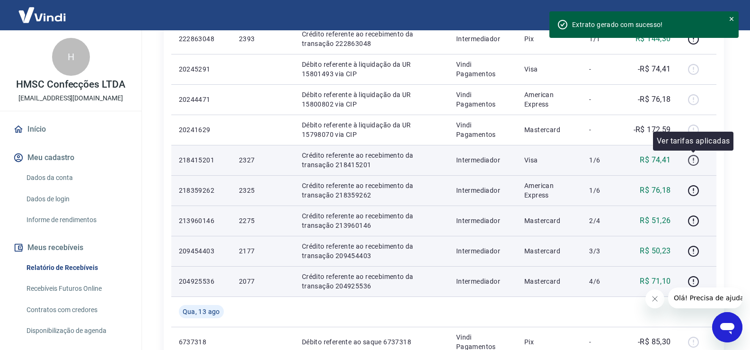
click at [695, 157] on icon "button" at bounding box center [693, 160] width 12 height 12
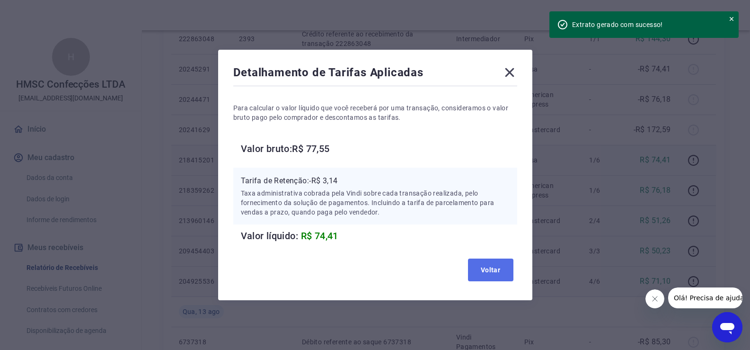
click at [497, 273] on button "Voltar" at bounding box center [490, 269] width 45 height 23
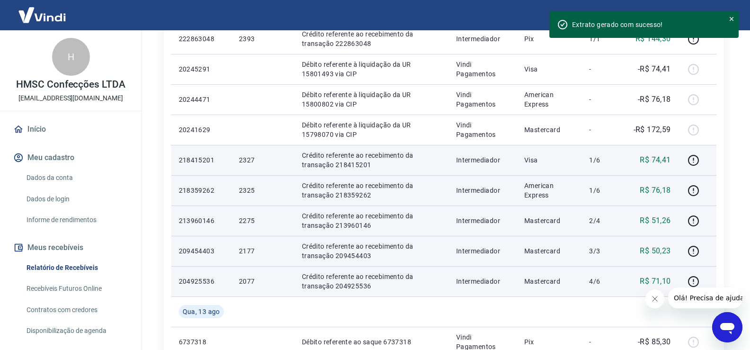
click at [538, 215] on td "Mastercard" at bounding box center [549, 220] width 65 height 30
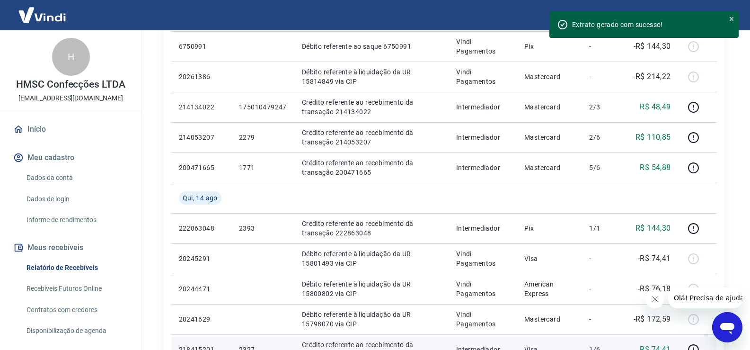
scroll to position [252, 0]
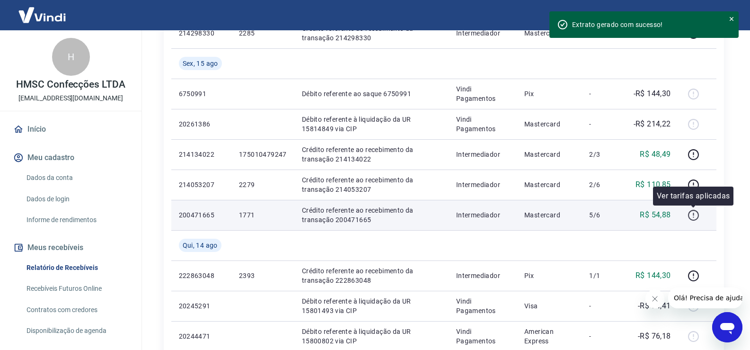
click at [692, 215] on icon "button" at bounding box center [693, 215] width 12 height 12
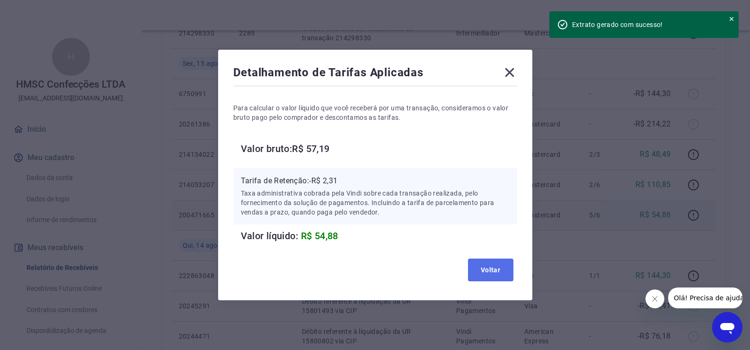
click at [499, 274] on button "Voltar" at bounding box center [490, 269] width 45 height 23
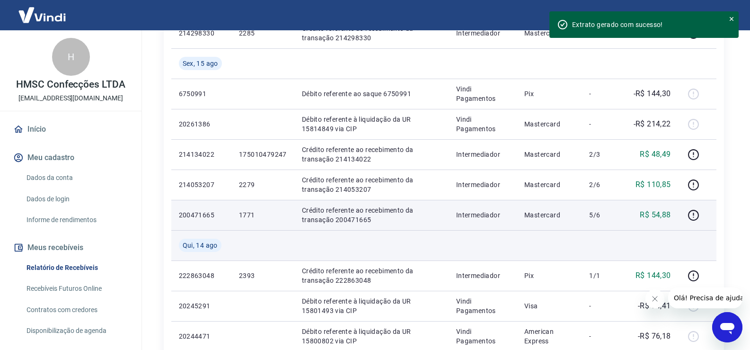
click at [586, 249] on td at bounding box center [602, 245] width 43 height 30
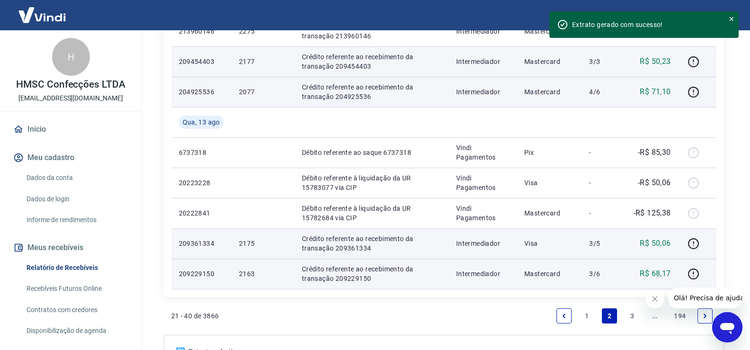
scroll to position [725, 0]
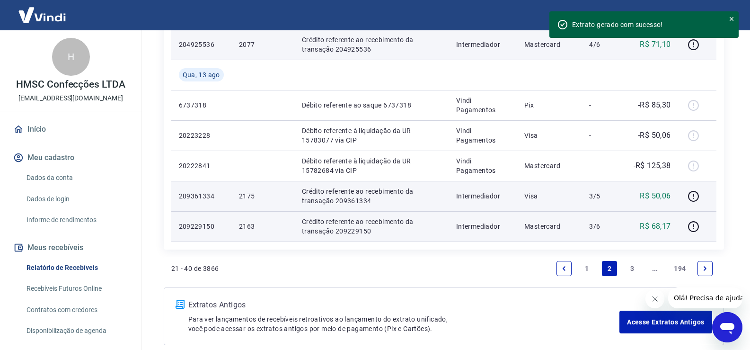
click at [566, 267] on icon "Previous page" at bounding box center [564, 268] width 7 height 7
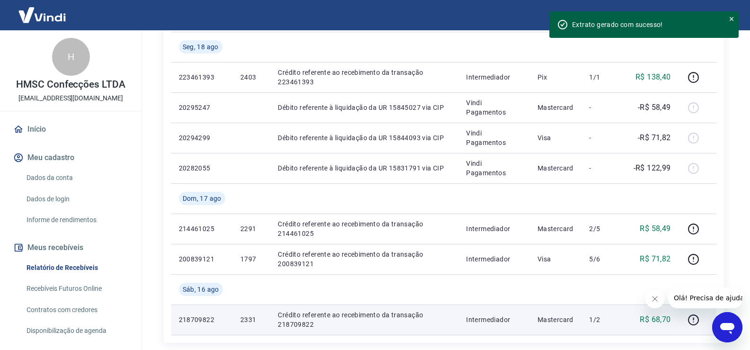
scroll to position [803, 0]
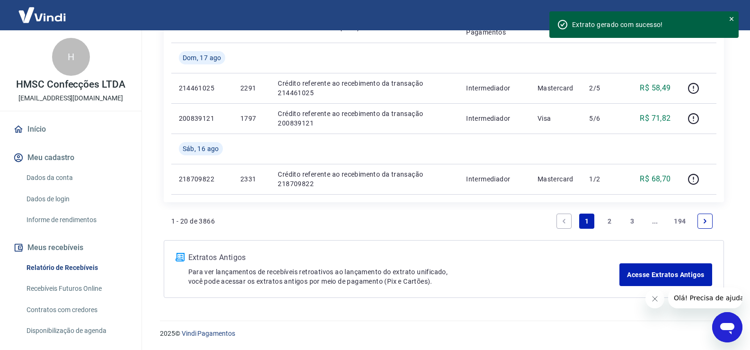
click at [514, 260] on p "Extratos Antigos" at bounding box center [403, 257] width 431 height 11
